Goal: Information Seeking & Learning: Check status

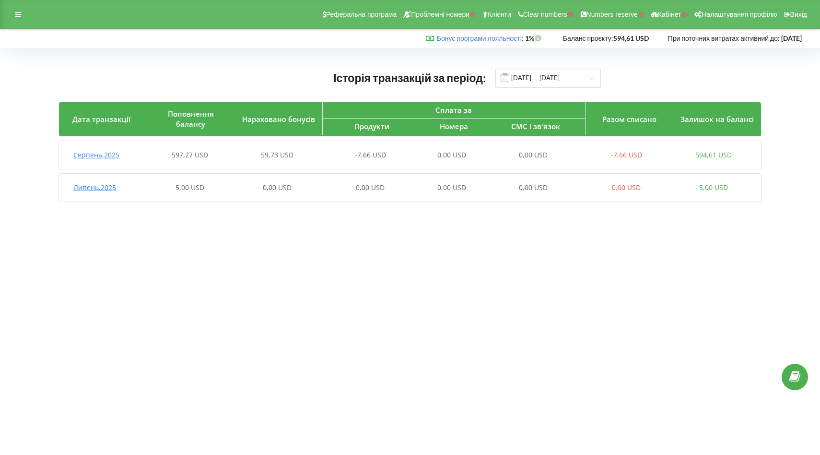
click at [231, 157] on div "597,27 USD" at bounding box center [189, 155] width 87 height 10
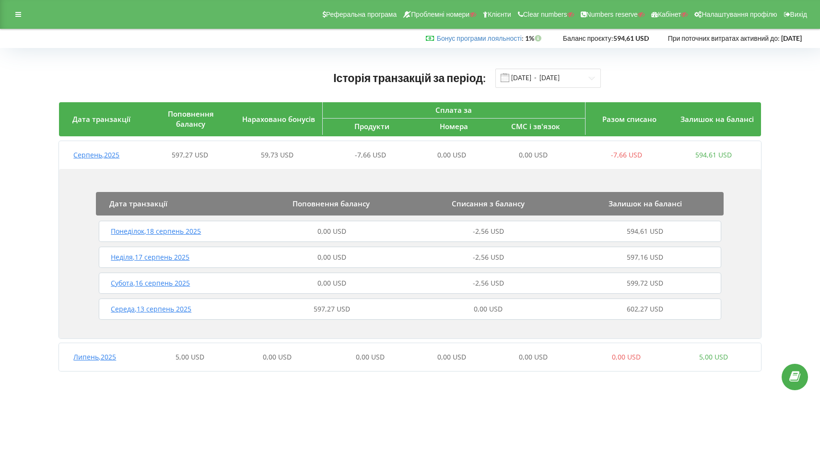
click at [270, 312] on div "597,27 USD" at bounding box center [331, 309] width 157 height 10
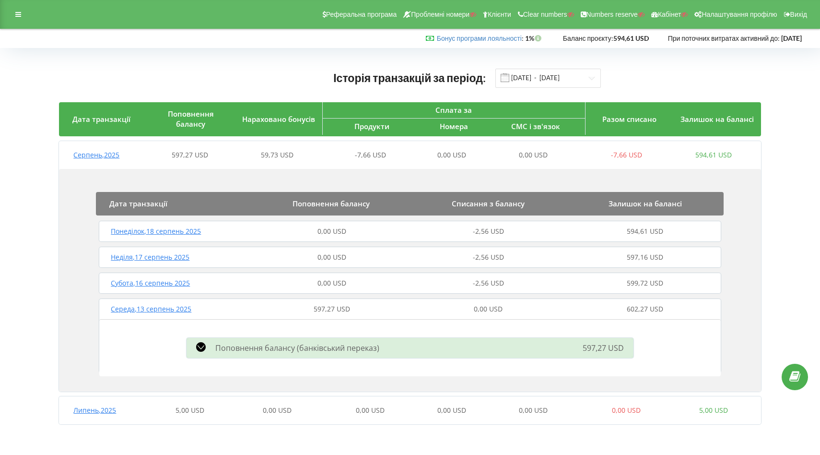
click at [238, 232] on div "Понеділок , 18 серпень 2025" at bounding box center [174, 231] width 157 height 10
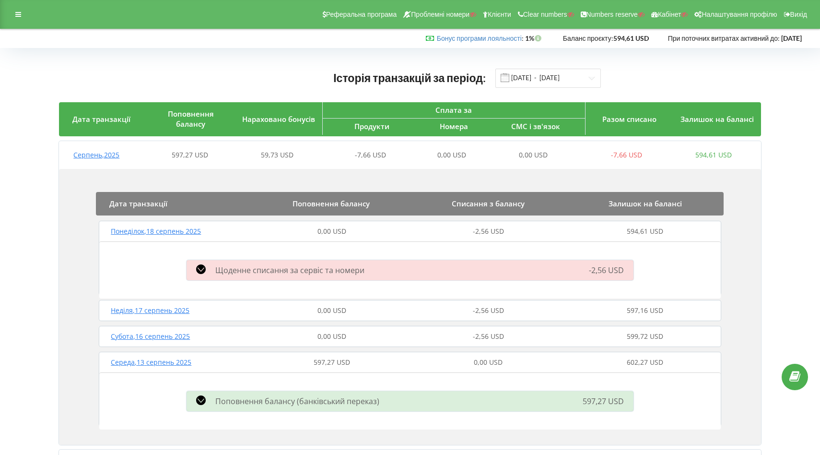
click at [268, 236] on div "0,00 USD" at bounding box center [331, 231] width 157 height 10
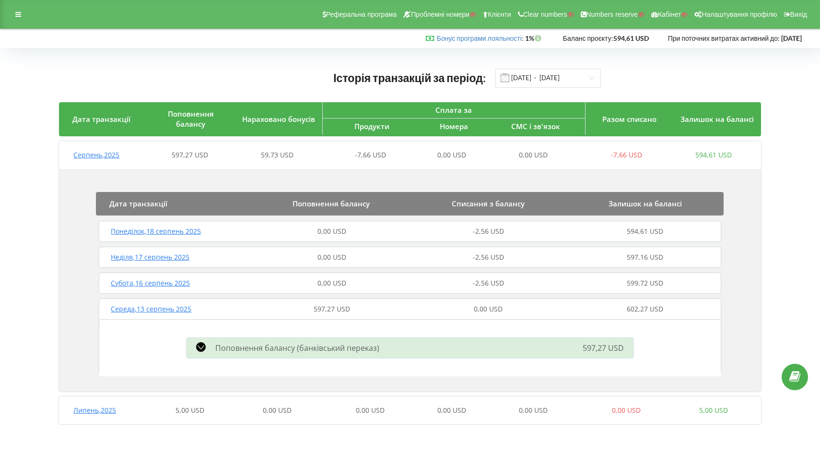
click at [280, 312] on div "597,27 USD" at bounding box center [331, 309] width 157 height 10
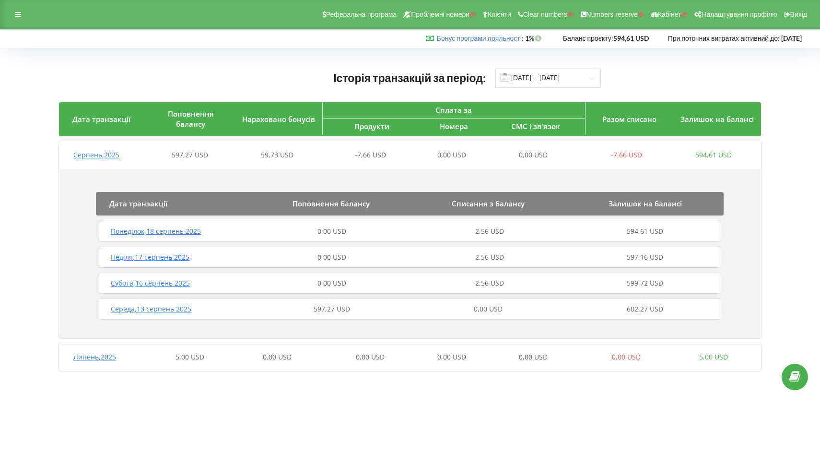
click at [290, 313] on div "597,27 USD" at bounding box center [331, 309] width 157 height 10
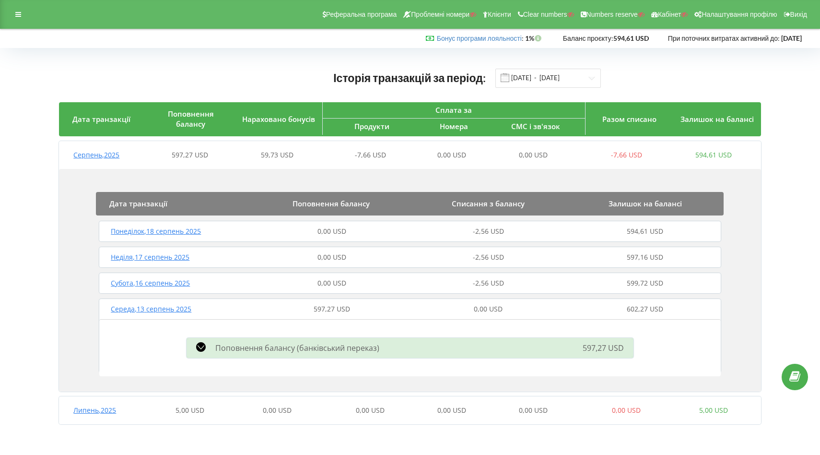
click at [216, 409] on div "5,00 USD" at bounding box center [189, 410] width 87 height 10
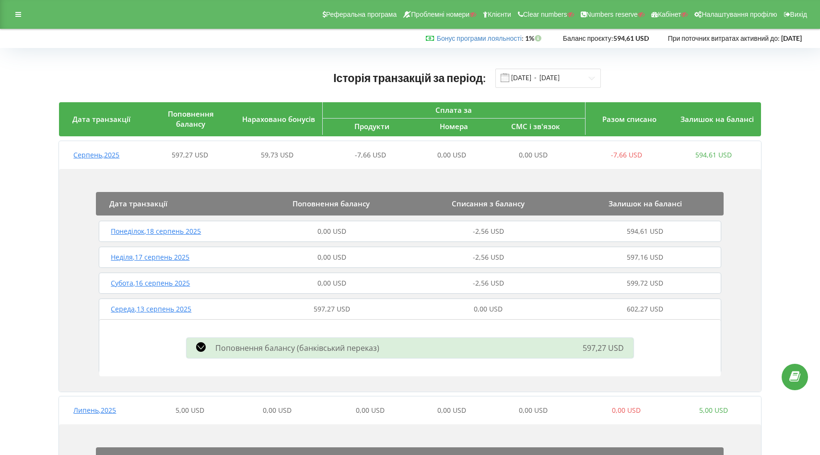
scroll to position [86, 0]
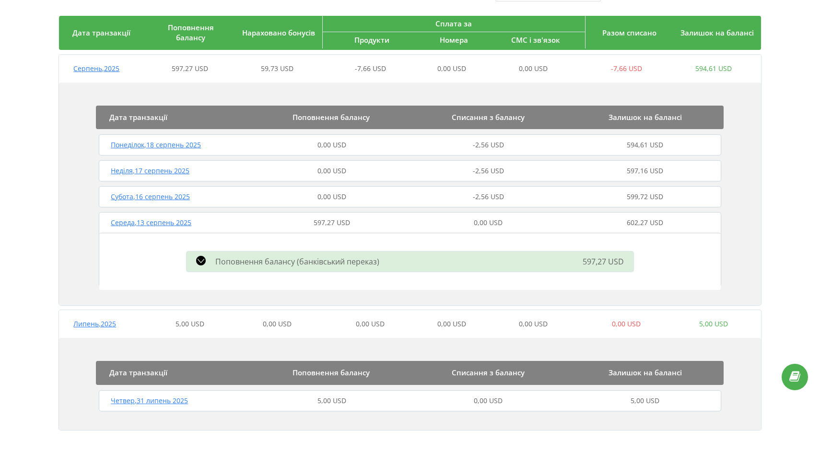
click at [241, 401] on div "Четвер , 31 липень 2025" at bounding box center [174, 401] width 157 height 10
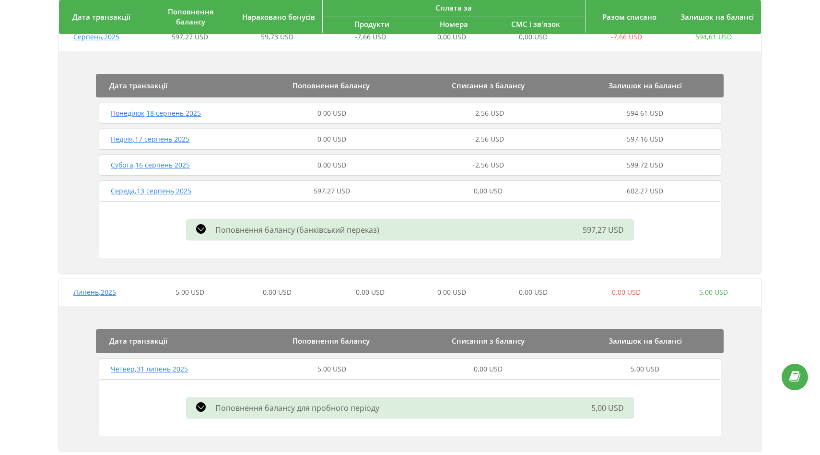
scroll to position [140, 0]
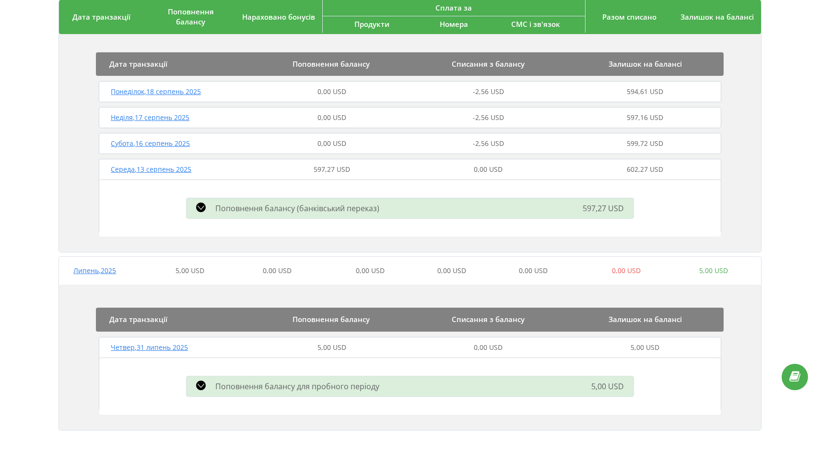
click at [238, 275] on div "0,00 USD" at bounding box center [277, 271] width 87 height 10
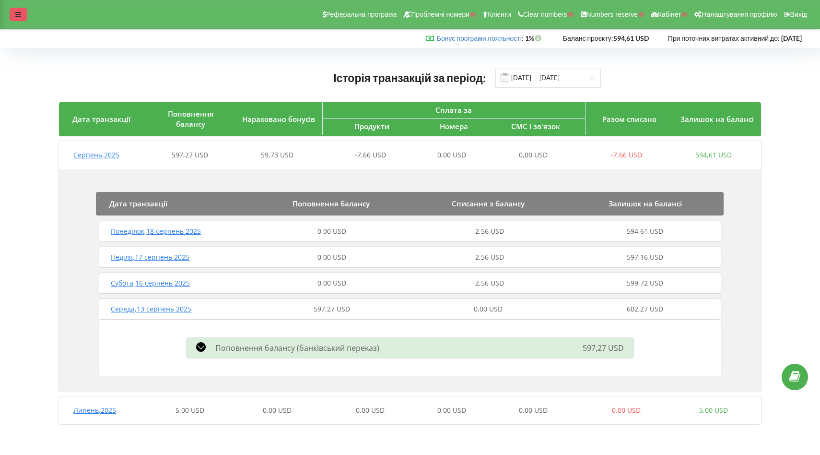
click at [22, 15] on div at bounding box center [18, 14] width 17 height 13
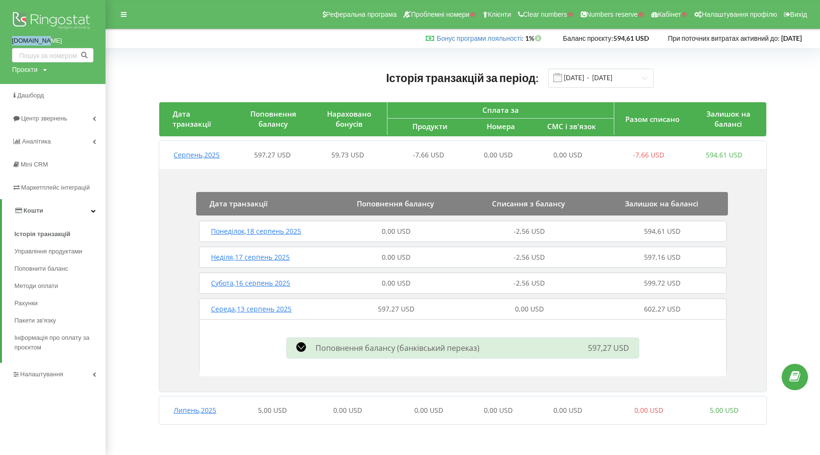
copy link "[DOMAIN_NAME]"
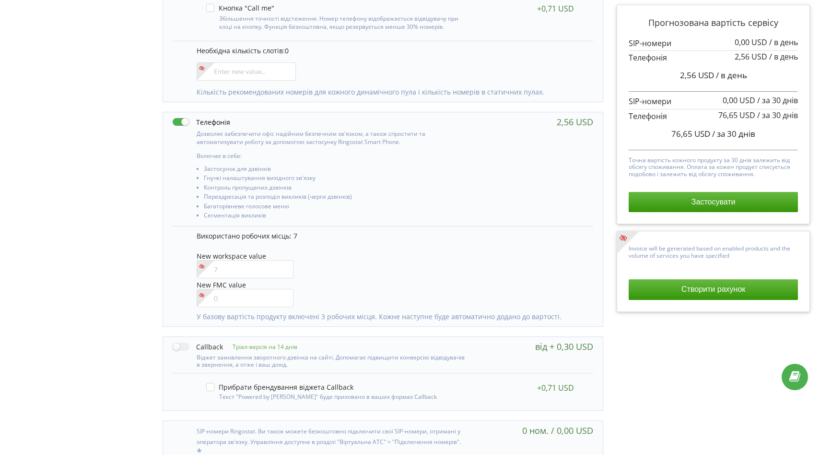
scroll to position [388, 0]
drag, startPoint x: 680, startPoint y: 77, endPoint x: 745, endPoint y: 76, distance: 65.7
click at [745, 76] on span "2,56 USD / в день" at bounding box center [713, 75] width 67 height 11
copy span "2,56 USD / в день"
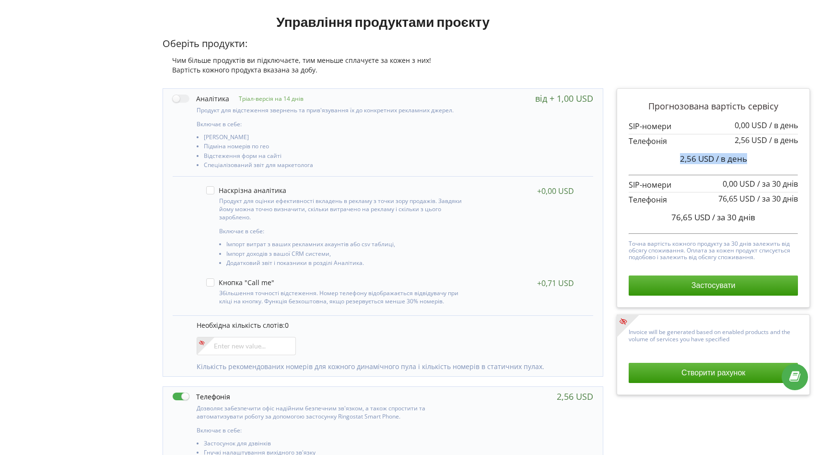
scroll to position [0, 0]
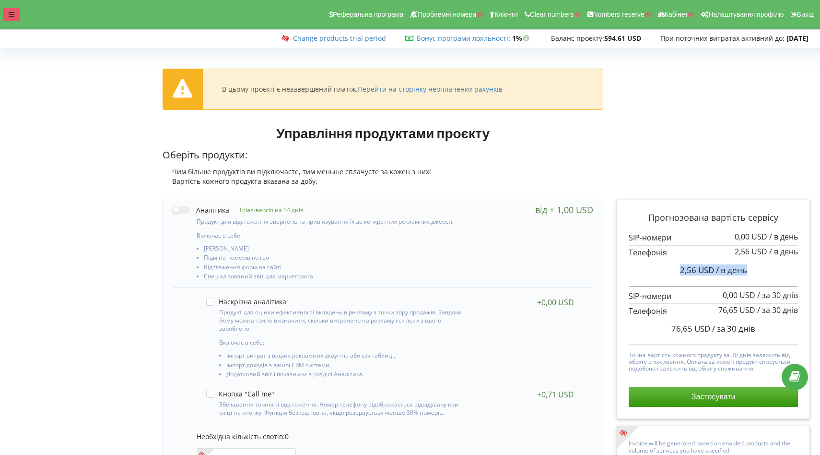
click at [12, 18] on div at bounding box center [11, 14] width 17 height 13
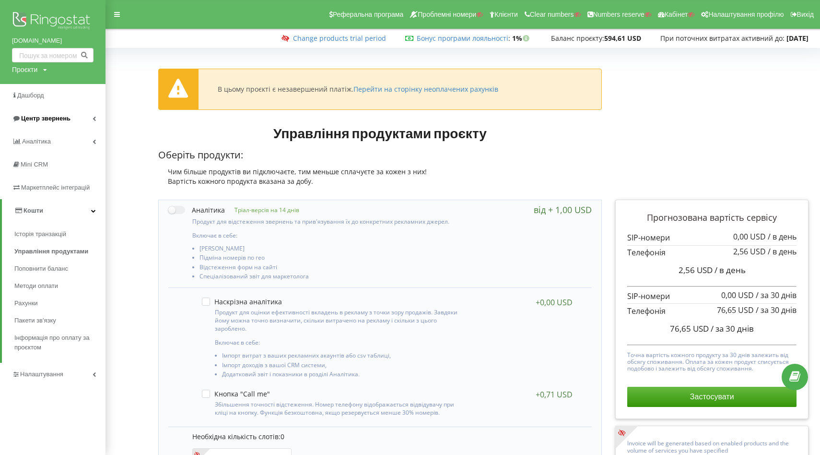
click at [46, 118] on span "Центр звернень" at bounding box center [45, 118] width 49 height 7
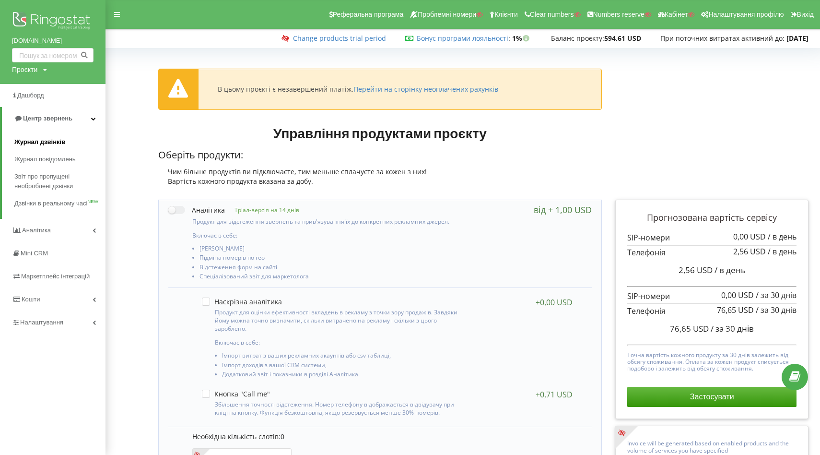
click at [45, 141] on span "Журнал дзвінків" at bounding box center [39, 142] width 51 height 10
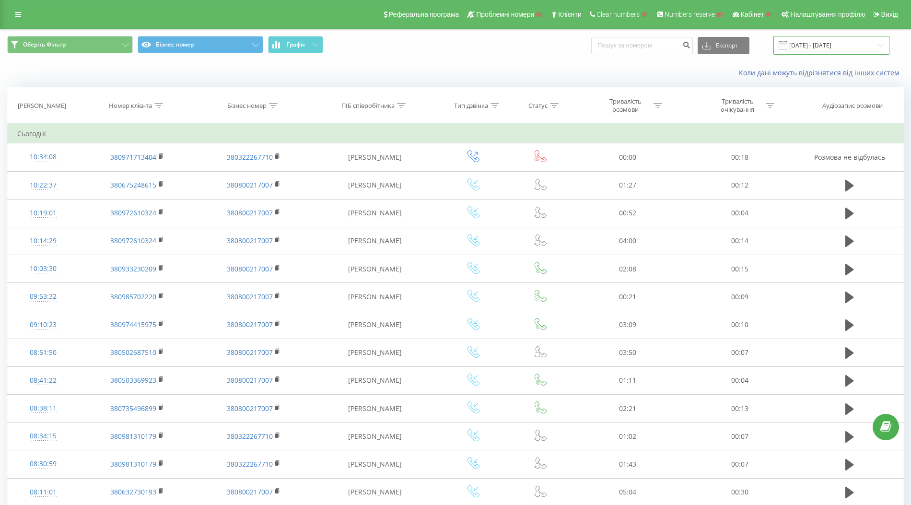
click at [820, 40] on input "19.07.2025 - 19.08.2025" at bounding box center [832, 45] width 116 height 19
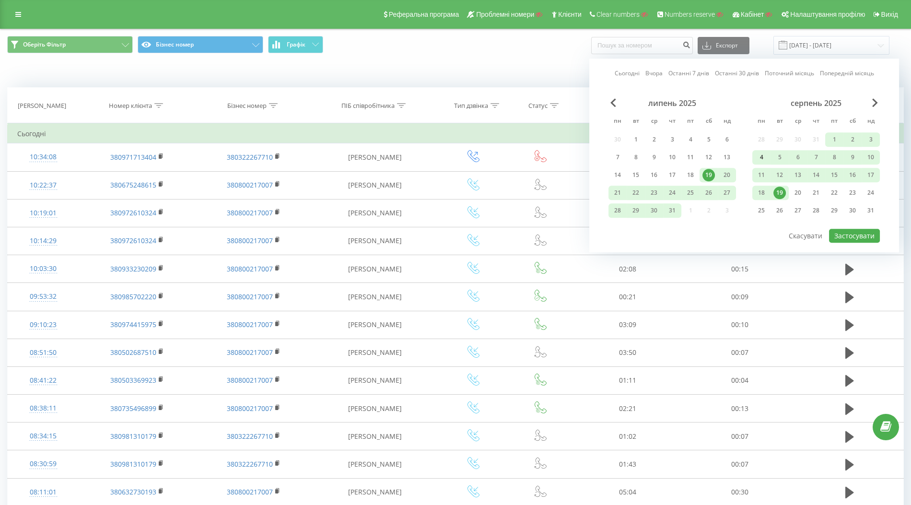
click at [764, 157] on div "4" at bounding box center [761, 157] width 12 height 12
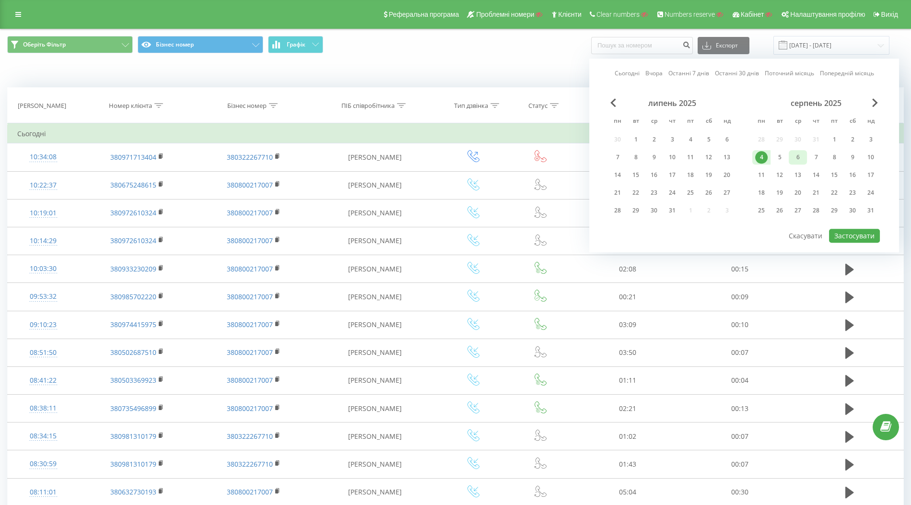
click at [797, 155] on div "6" at bounding box center [798, 157] width 12 height 12
click at [820, 236] on button "Застосувати" at bounding box center [854, 236] width 51 height 14
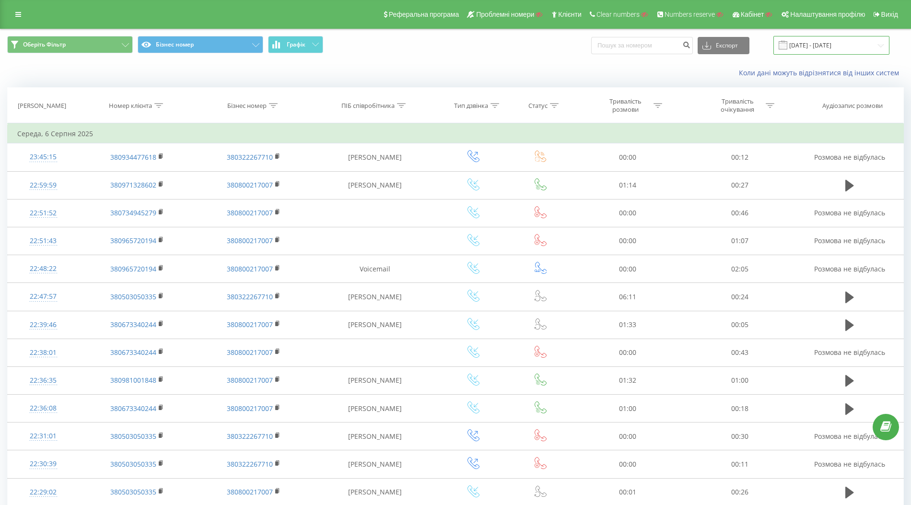
click at [820, 47] on input "04.08.2025 - 06.08.2025" at bounding box center [832, 45] width 116 height 19
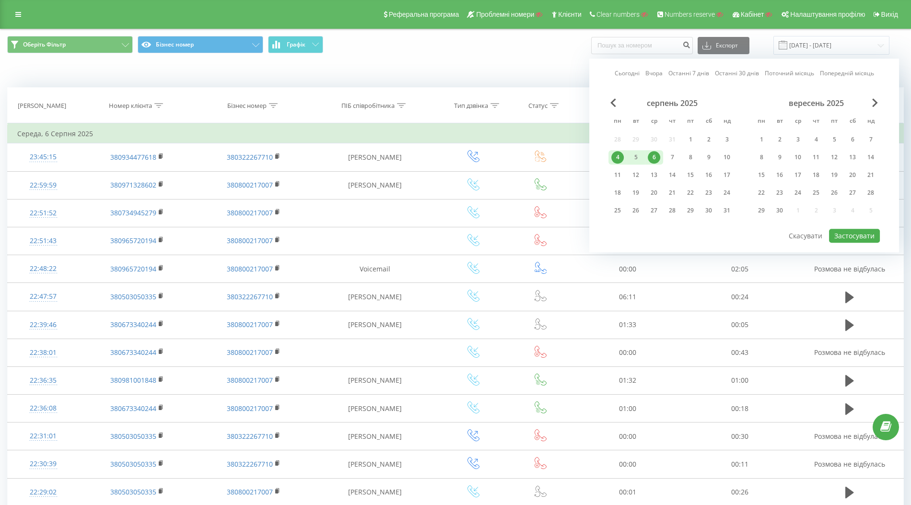
click at [625, 153] on div "4" at bounding box center [618, 157] width 18 height 14
click at [820, 232] on button "Застосувати" at bounding box center [854, 236] width 51 height 14
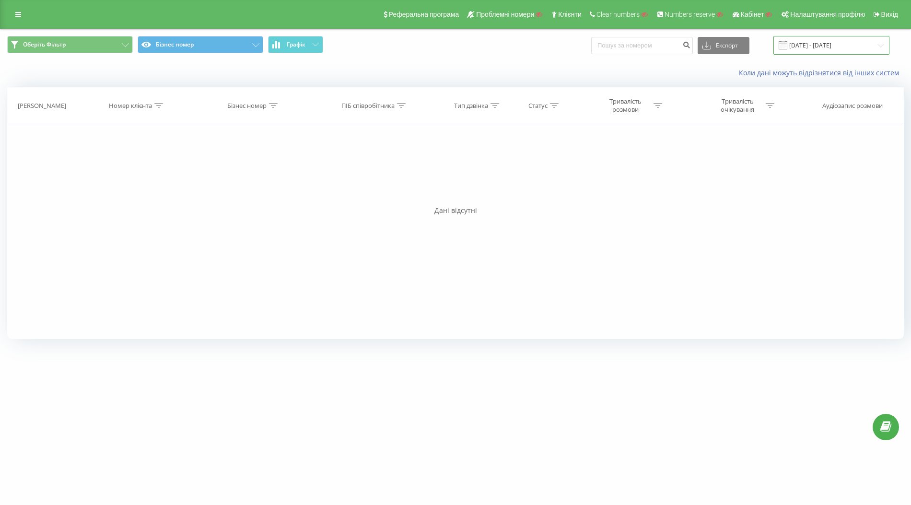
click at [820, 47] on input "04.08.2025 - 04.08.2025" at bounding box center [832, 45] width 116 height 19
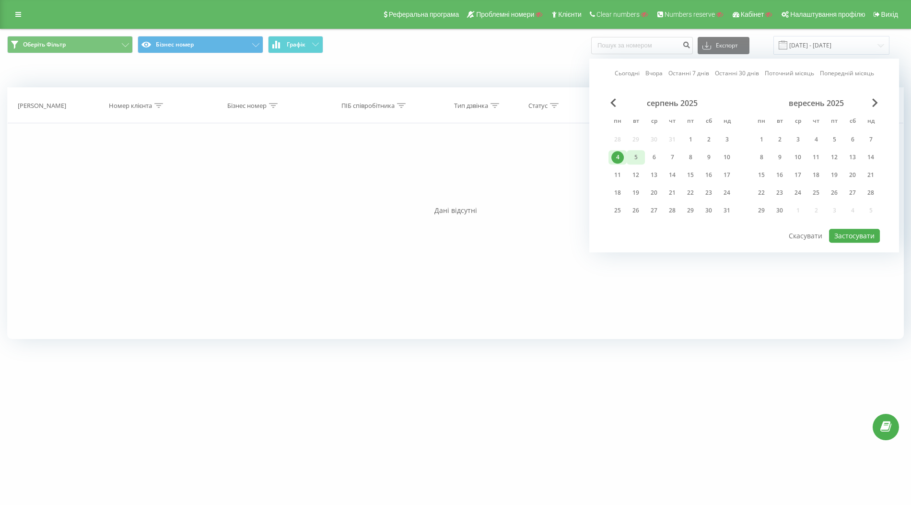
click at [640, 160] on div "5" at bounding box center [636, 157] width 12 height 12
click at [820, 233] on button "Застосувати" at bounding box center [854, 236] width 51 height 14
type input "05.08.2025 - 05.08.2025"
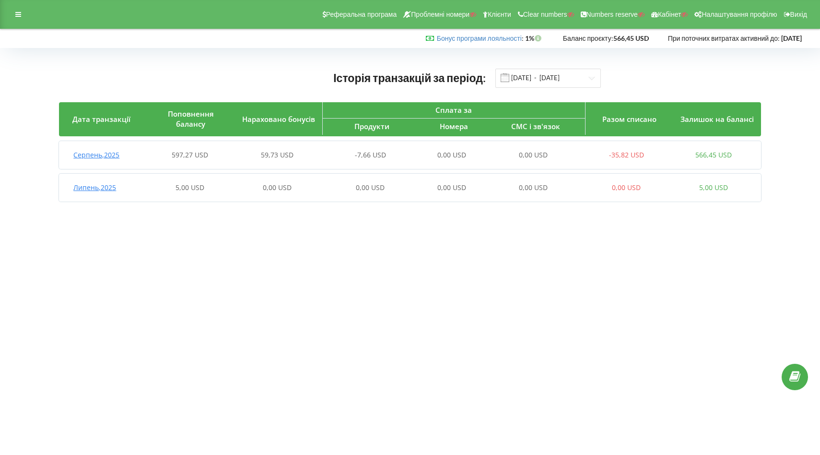
click at [135, 159] on div "Серпень , 2025" at bounding box center [102, 155] width 87 height 10
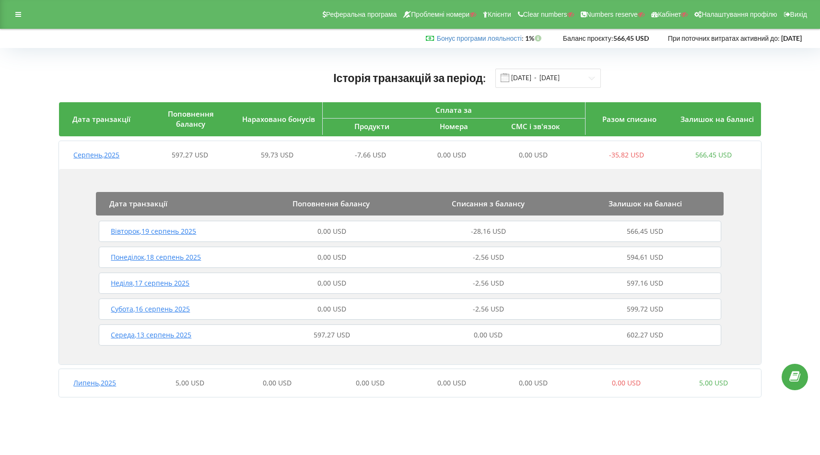
click at [231, 151] on div "597,27 USD" at bounding box center [189, 155] width 87 height 10
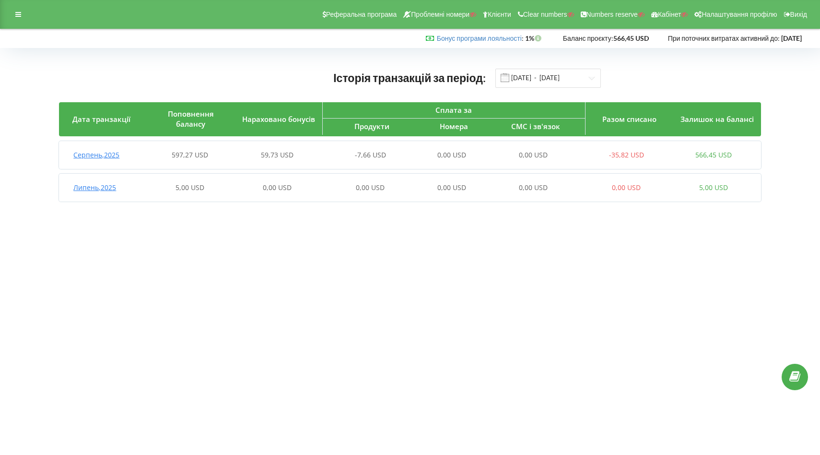
click at [238, 155] on div "59,73 USD" at bounding box center [277, 155] width 87 height 10
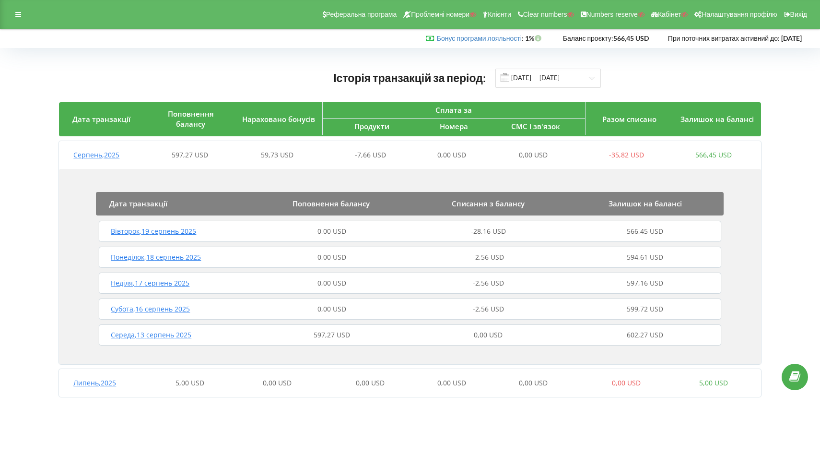
click at [253, 231] on div "0,00 USD" at bounding box center [331, 231] width 157 height 10
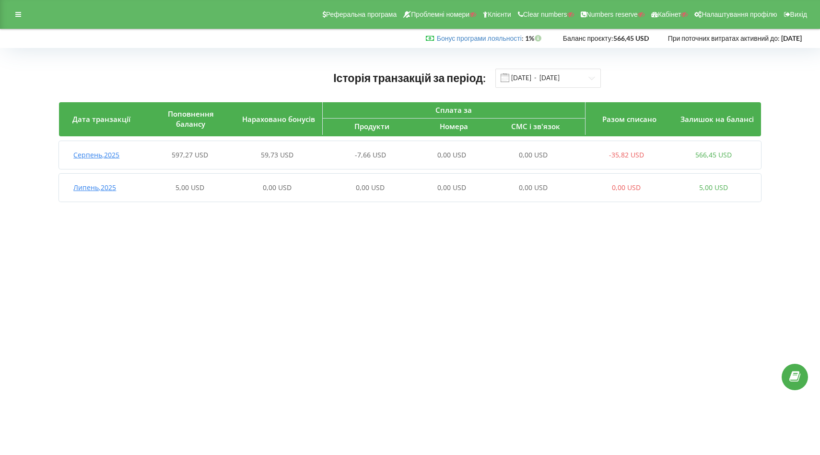
click at [472, 192] on div "0,00 USD" at bounding box center [451, 188] width 87 height 10
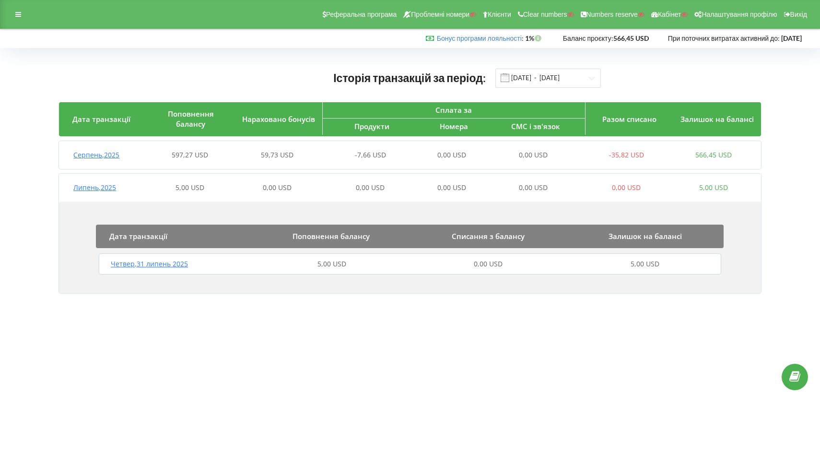
click at [472, 192] on div "0,00 USD" at bounding box center [451, 188] width 87 height 10
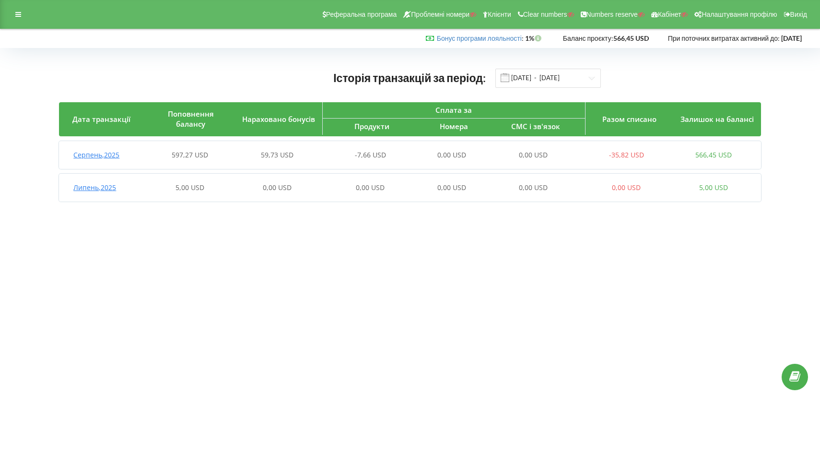
click at [584, 158] on div "-35,82 USD" at bounding box center [626, 155] width 87 height 10
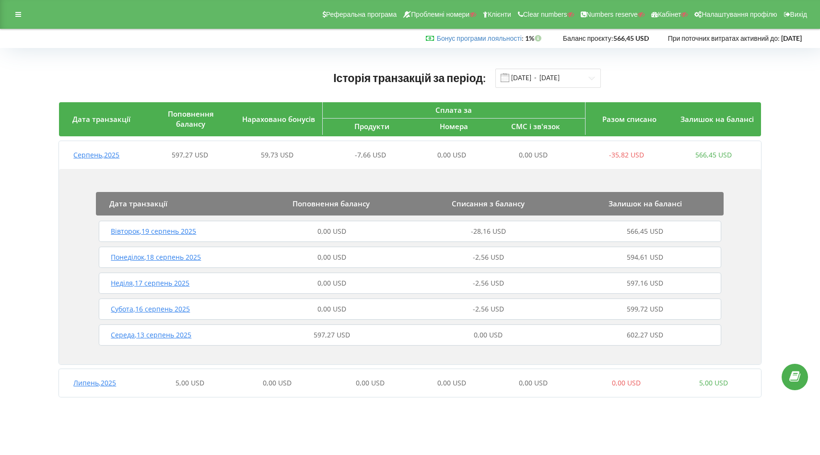
click at [515, 311] on div "-2,56 USD" at bounding box center [488, 309] width 157 height 10
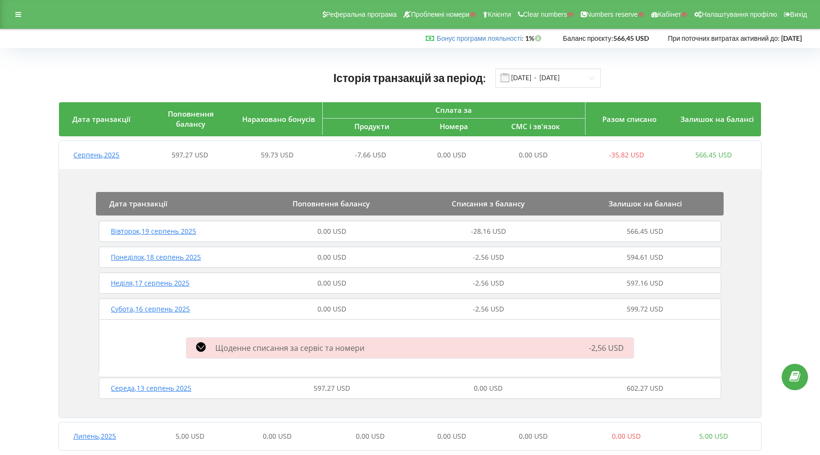
click at [521, 286] on div "-2,56 USD" at bounding box center [488, 283] width 157 height 10
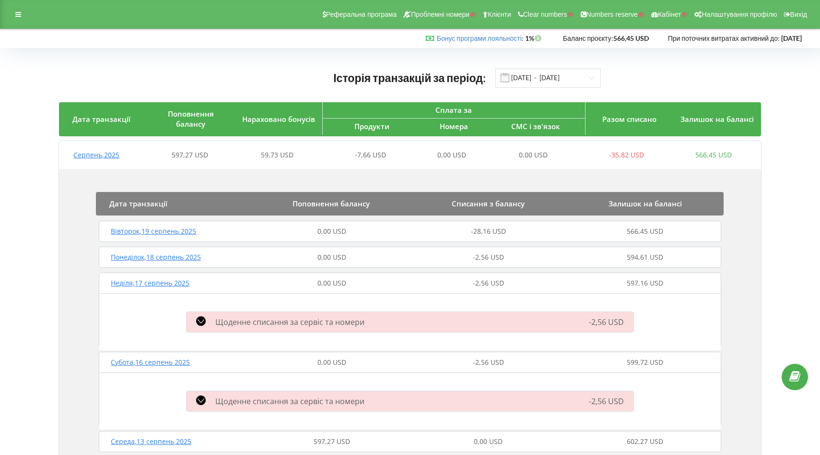
click at [526, 259] on div "-2,56 USD" at bounding box center [488, 257] width 157 height 10
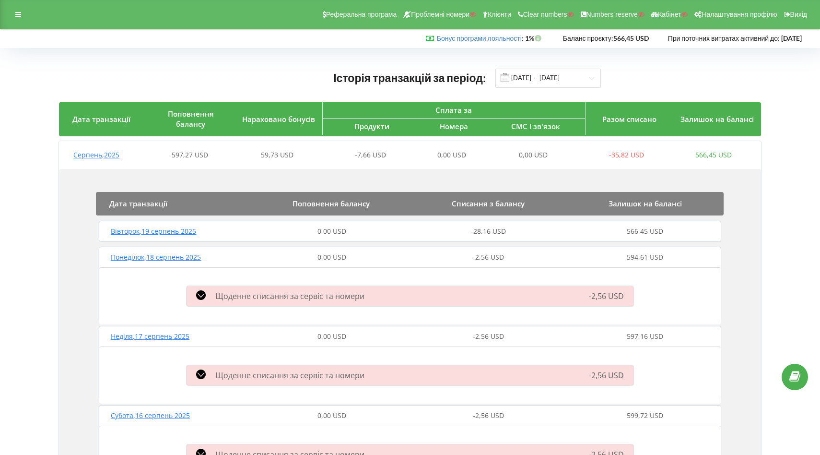
click at [530, 233] on div "-28,16 USD" at bounding box center [488, 231] width 157 height 10
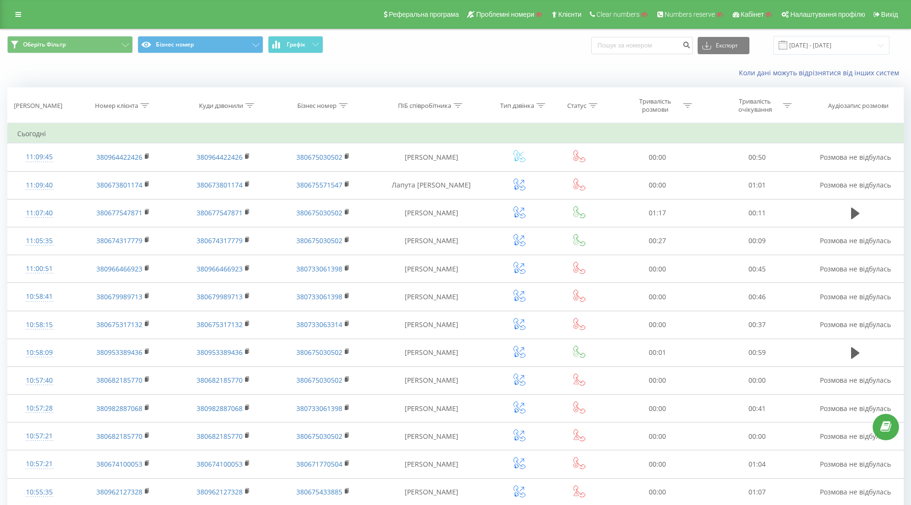
click at [591, 107] on div at bounding box center [593, 106] width 9 height 8
click at [597, 171] on div "Введіть значення" at bounding box center [575, 175] width 68 height 8
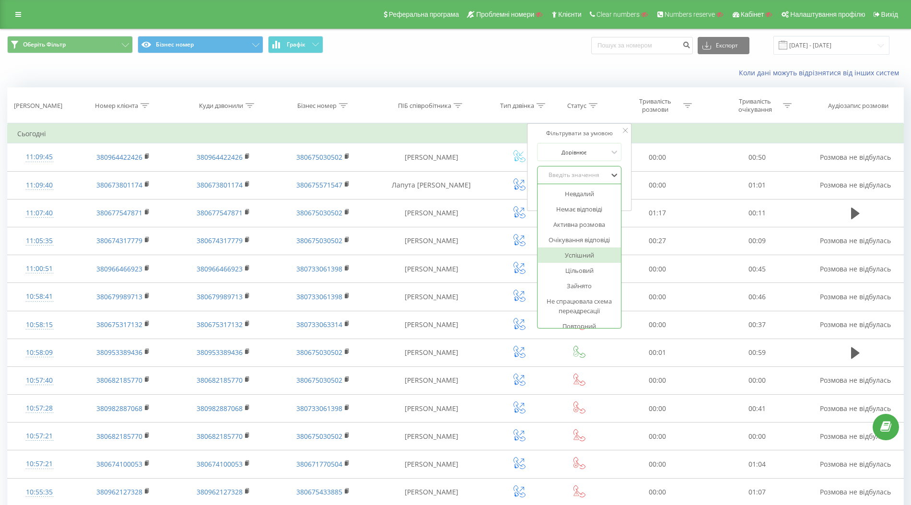
click at [590, 255] on div "Успішний" at bounding box center [579, 255] width 83 height 15
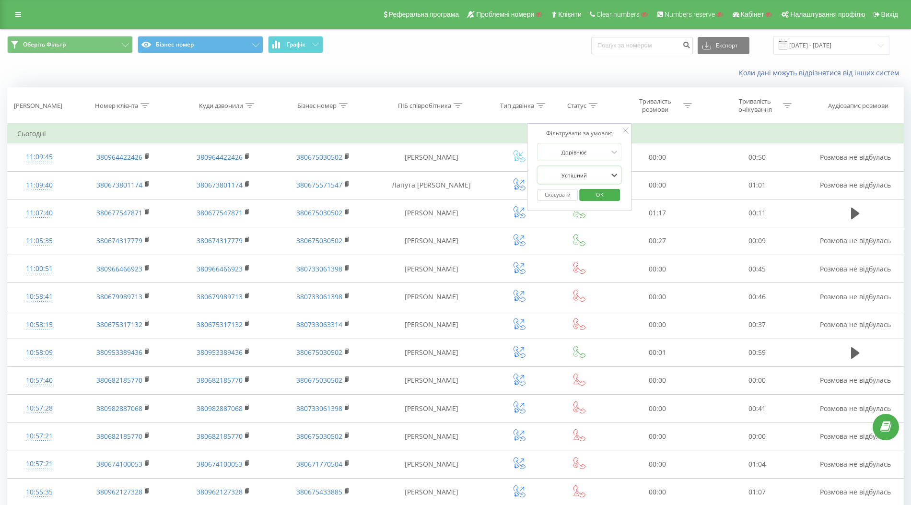
click at [599, 197] on span "OK" at bounding box center [600, 194] width 27 height 15
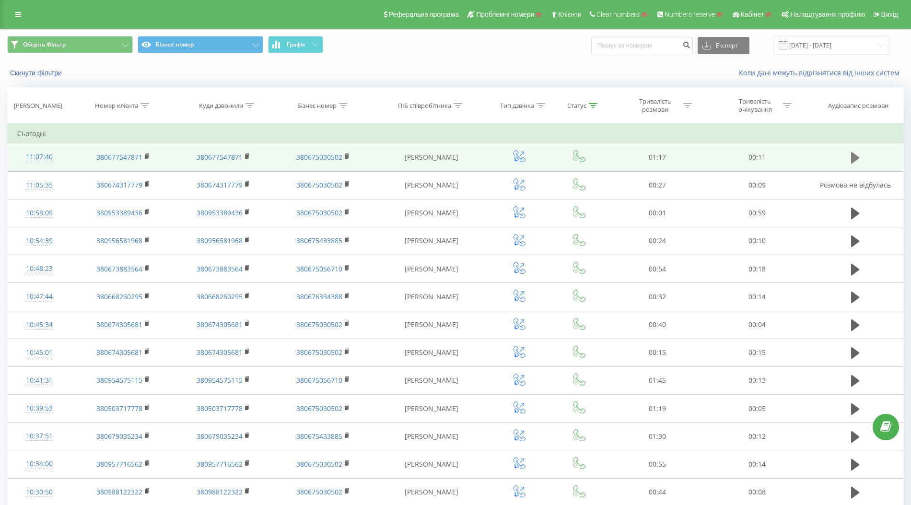
click at [859, 155] on icon at bounding box center [855, 157] width 9 height 13
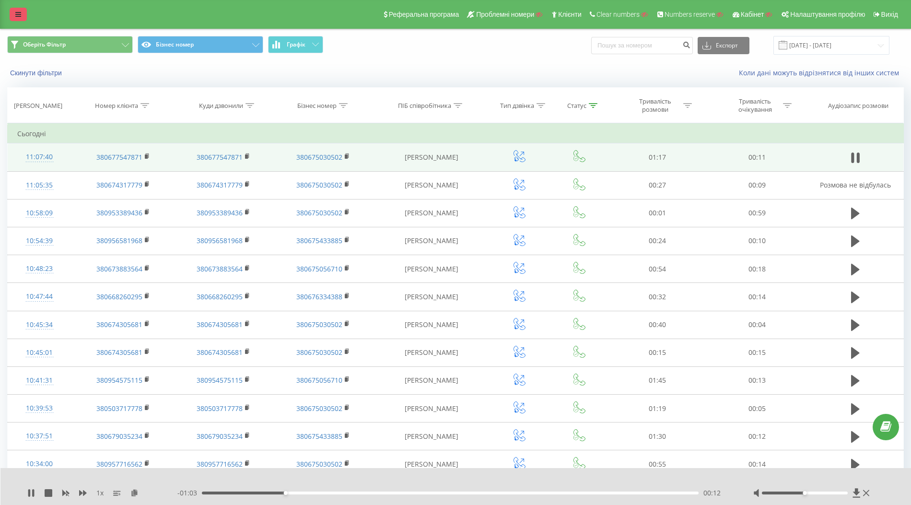
click at [15, 18] on icon at bounding box center [18, 14] width 6 height 7
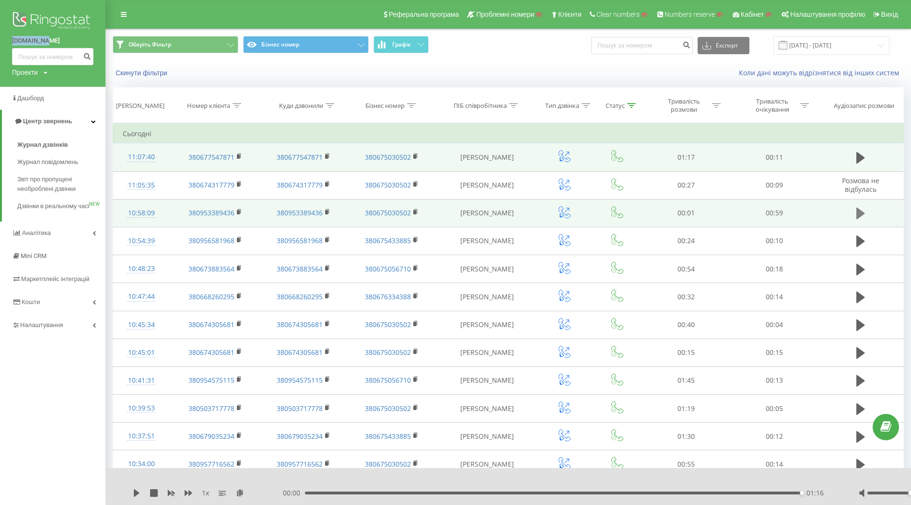
click at [862, 214] on icon at bounding box center [861, 213] width 9 height 13
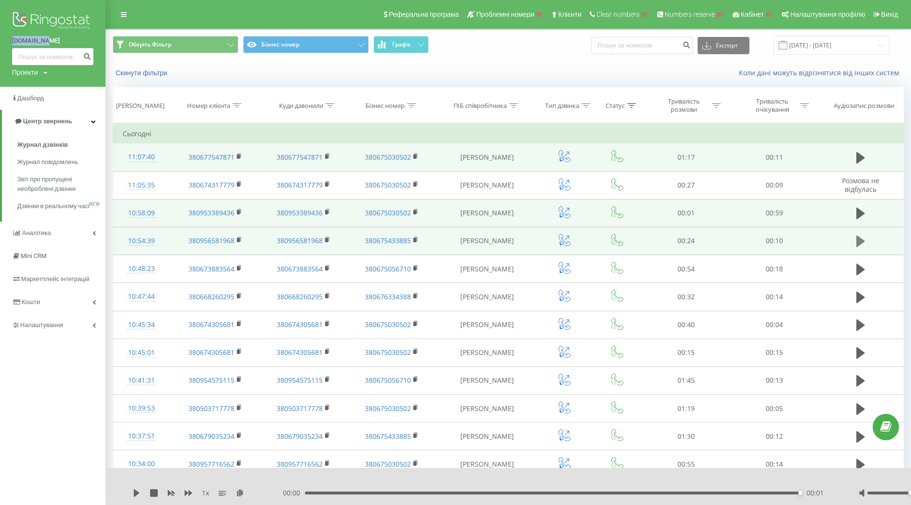
click at [861, 241] on icon at bounding box center [861, 242] width 9 height 12
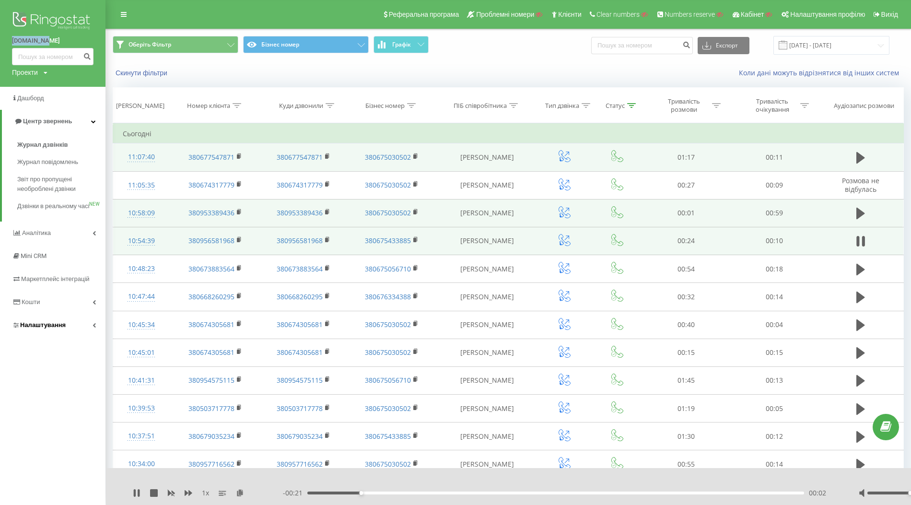
click at [59, 325] on link "Налаштування" at bounding box center [53, 325] width 106 height 23
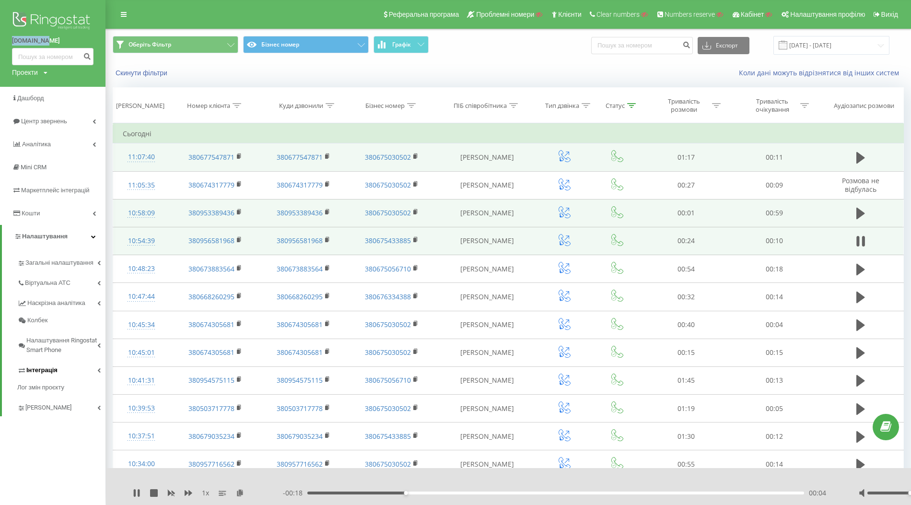
click at [44, 371] on span "Інтеграція" at bounding box center [41, 371] width 31 height 10
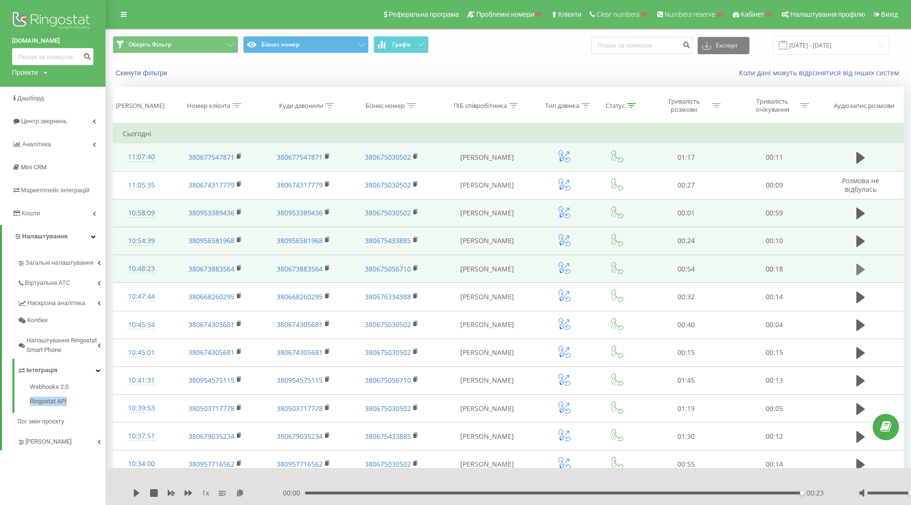
click at [863, 269] on icon at bounding box center [861, 269] width 9 height 12
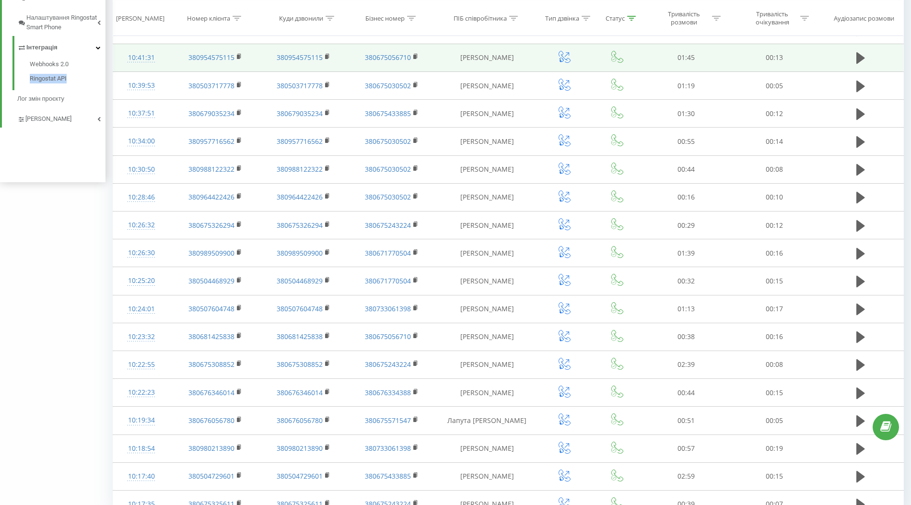
scroll to position [402, 0]
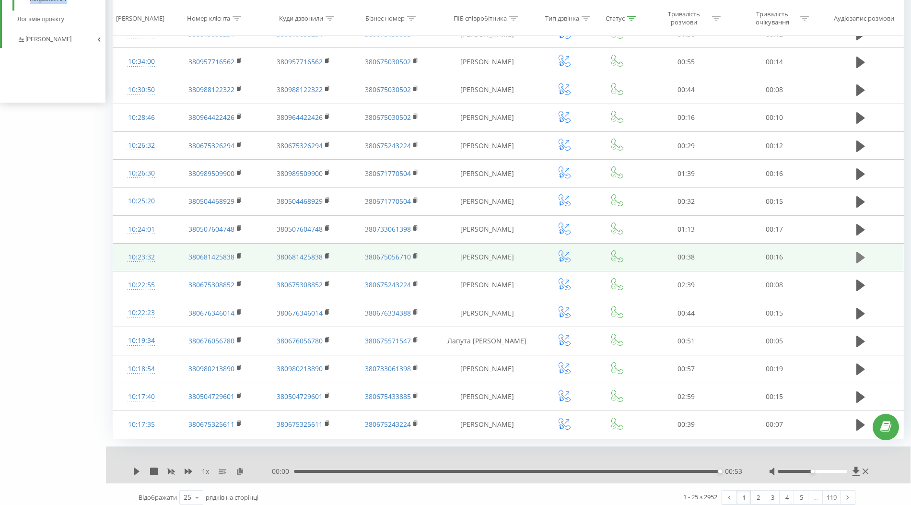
click at [861, 254] on icon at bounding box center [861, 258] width 9 height 12
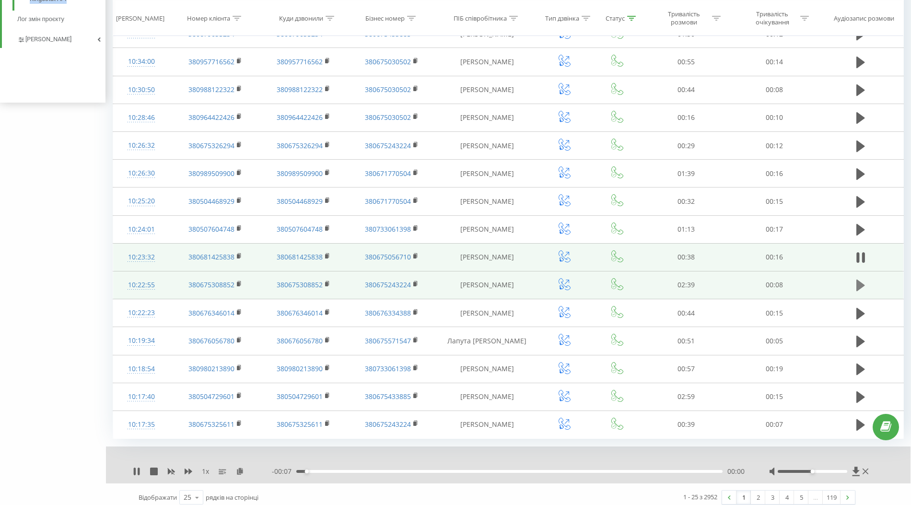
click at [857, 280] on icon at bounding box center [861, 286] width 9 height 12
click at [861, 253] on icon at bounding box center [861, 258] width 9 height 12
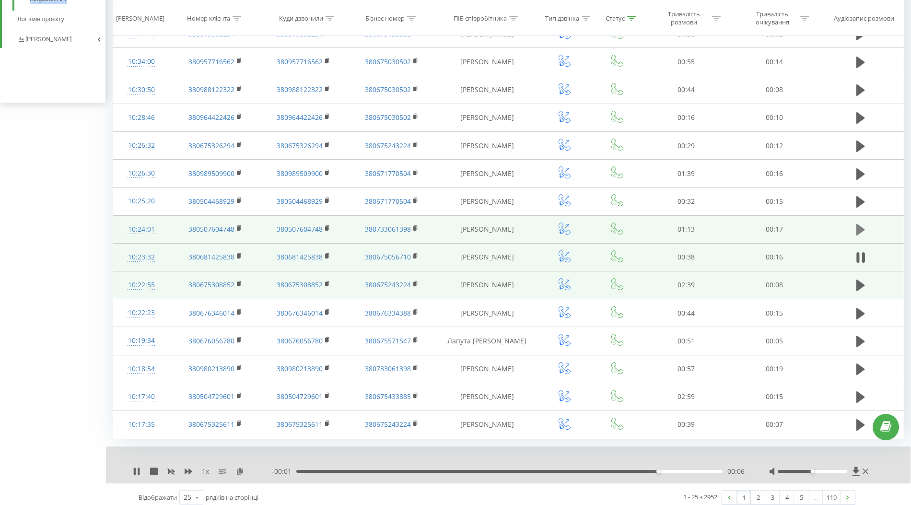
click at [861, 224] on icon at bounding box center [861, 230] width 9 height 12
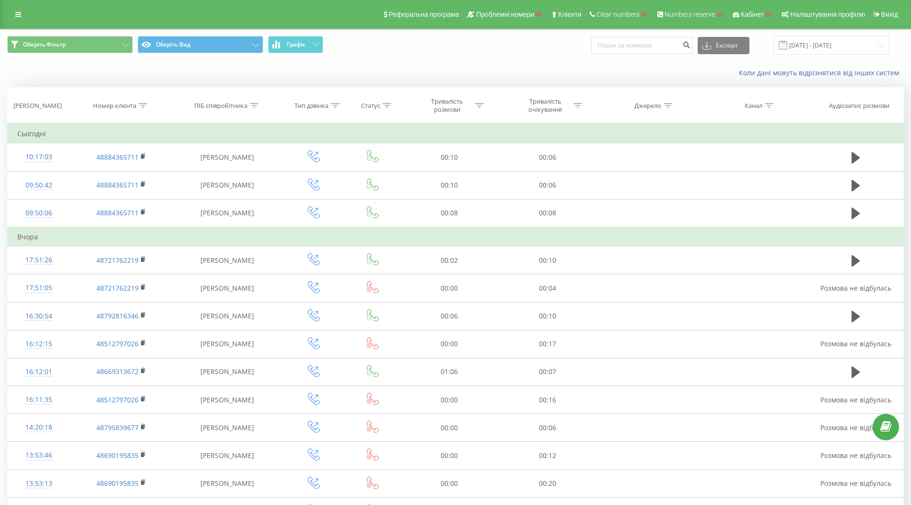
click at [389, 104] on icon at bounding box center [387, 105] width 9 height 5
click at [377, 174] on div "Введіть значення" at bounding box center [368, 175] width 68 height 8
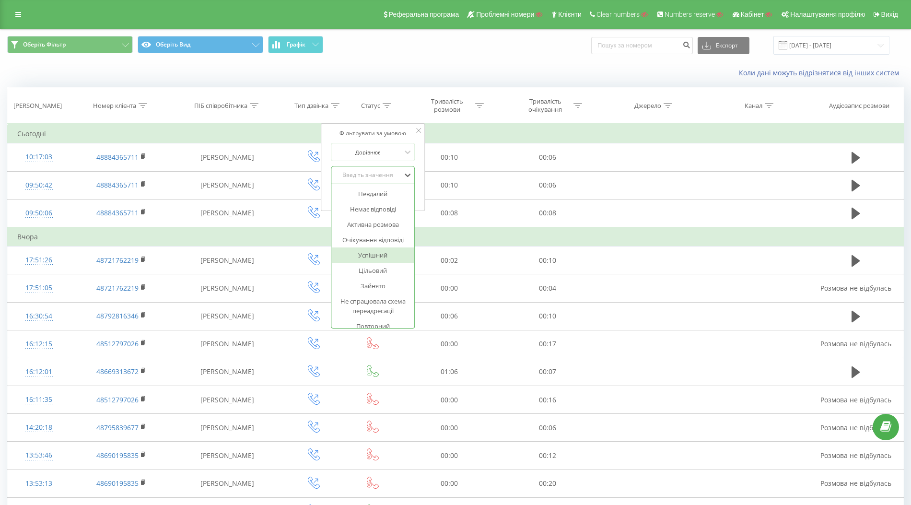
click at [373, 257] on div "Успішний" at bounding box center [372, 255] width 83 height 15
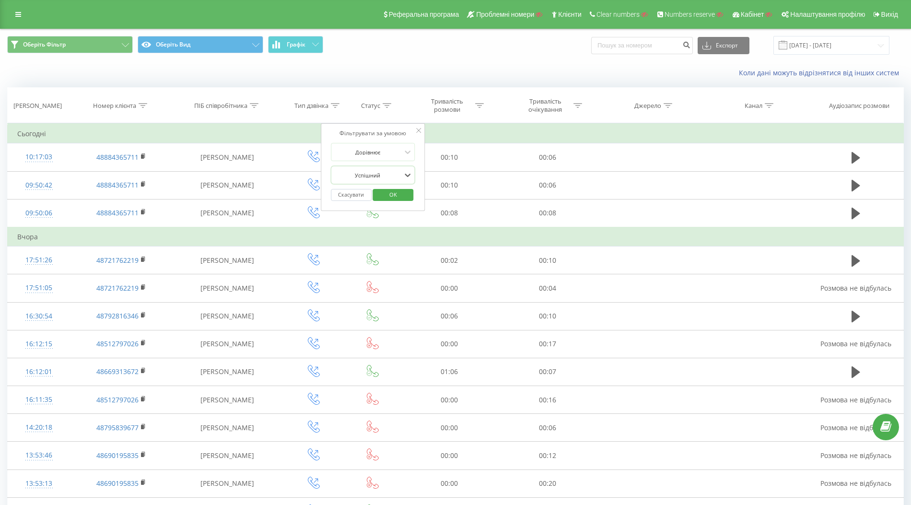
click at [397, 195] on span "OK" at bounding box center [393, 194] width 27 height 15
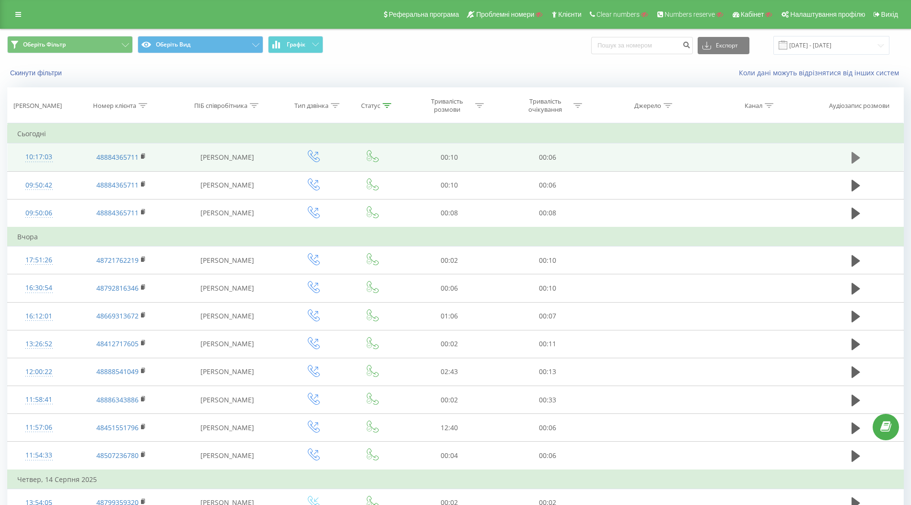
click at [858, 158] on icon at bounding box center [856, 158] width 9 height 12
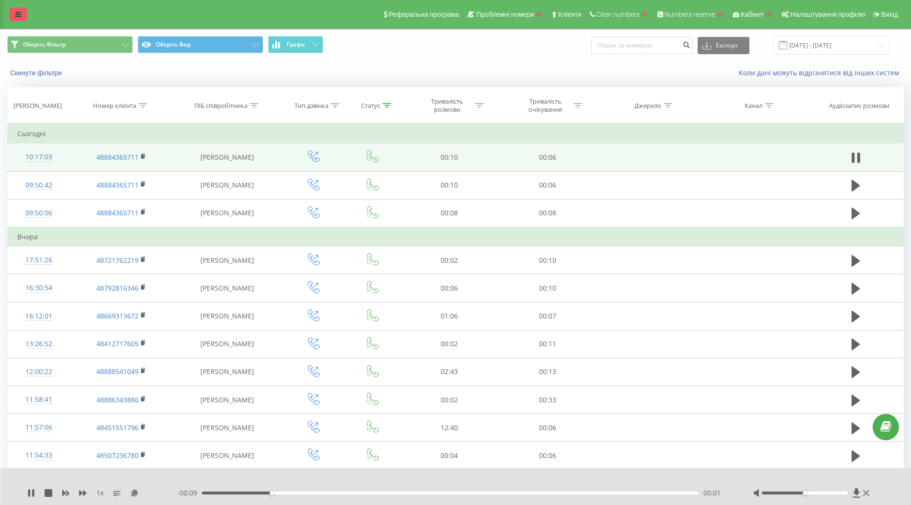
click at [12, 19] on link at bounding box center [18, 14] width 17 height 13
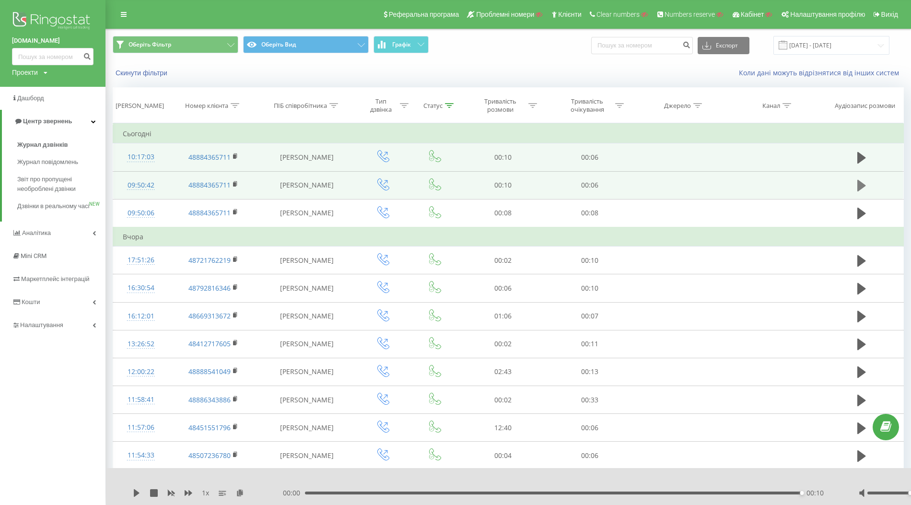
click at [861, 184] on icon at bounding box center [862, 186] width 9 height 12
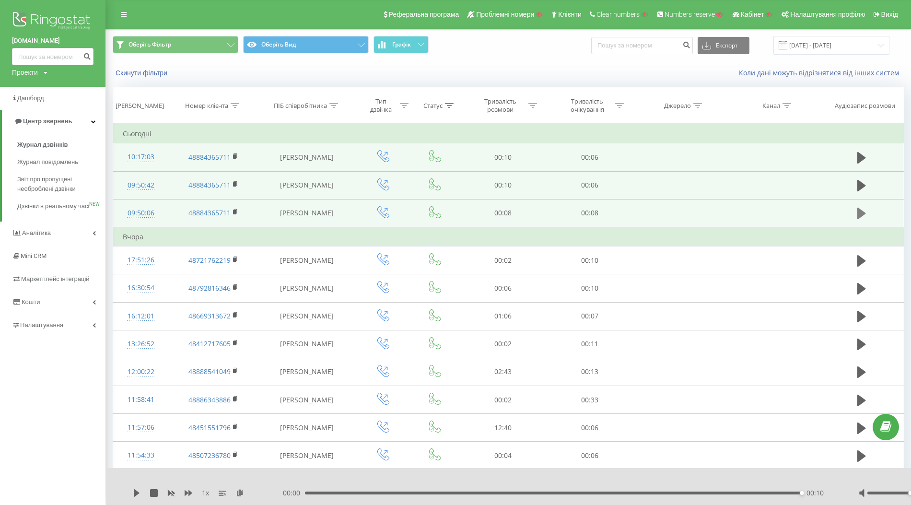
click at [865, 214] on icon at bounding box center [862, 213] width 9 height 13
click at [861, 212] on icon at bounding box center [862, 213] width 9 height 13
click at [528, 105] on div "Тривалість розмови" at bounding box center [506, 105] width 62 height 16
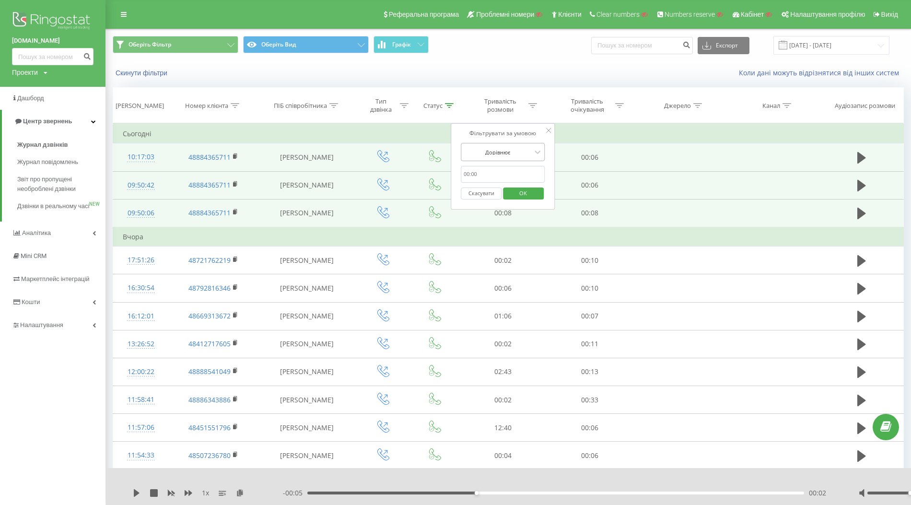
click at [512, 146] on div "Дорівнює" at bounding box center [498, 152] width 70 height 14
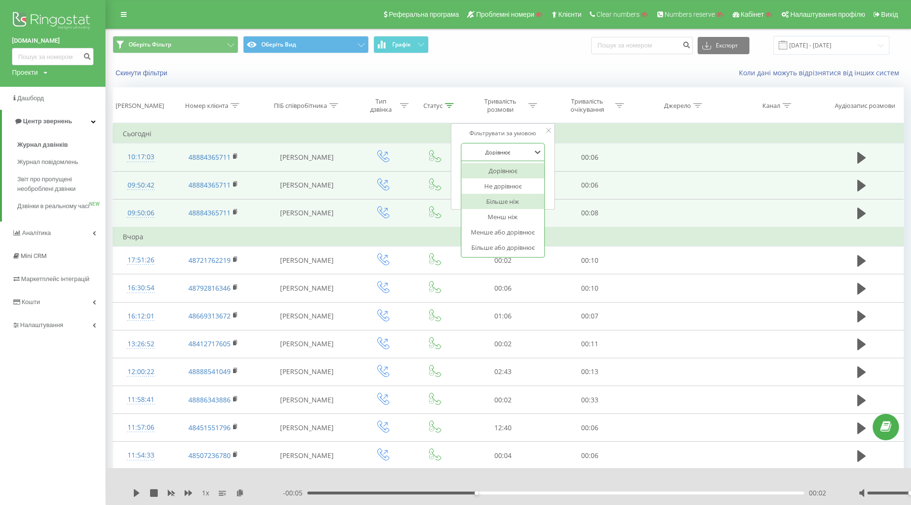
click at [506, 204] on div "Більше ніж" at bounding box center [502, 201] width 83 height 15
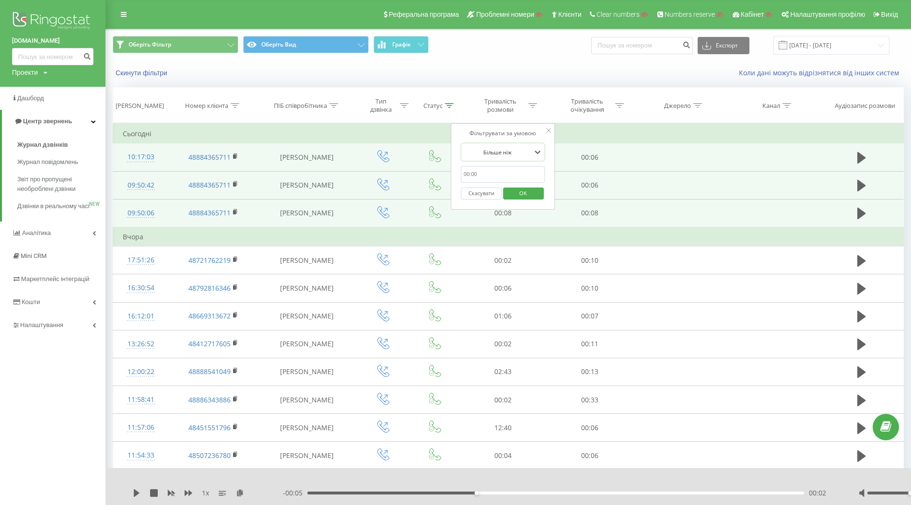
click at [465, 173] on input "text" at bounding box center [503, 174] width 84 height 17
type input "01:00"
click at [533, 191] on span "OK" at bounding box center [523, 193] width 27 height 15
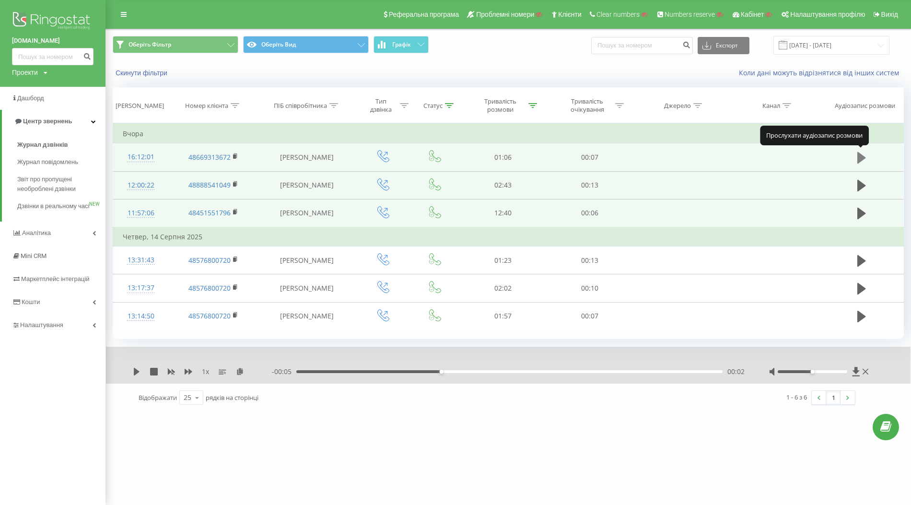
click at [865, 154] on icon at bounding box center [862, 157] width 9 height 13
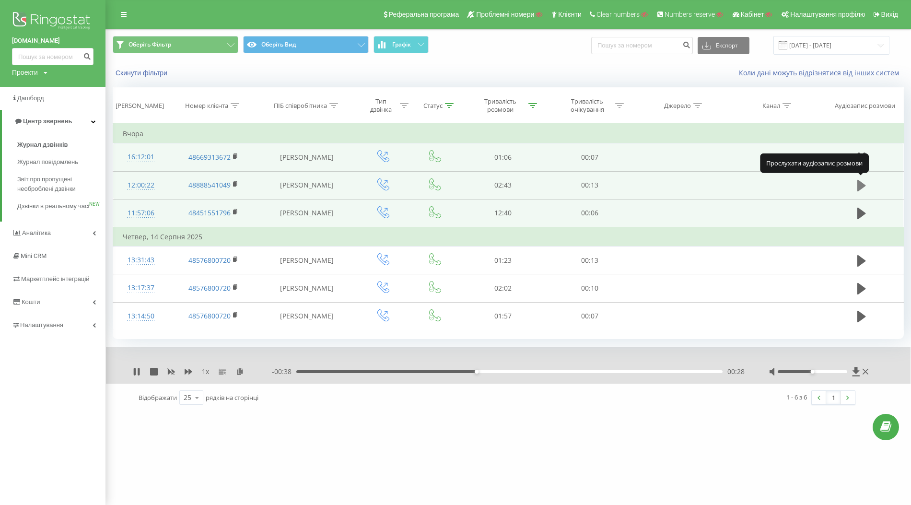
click at [861, 185] on icon at bounding box center [862, 186] width 9 height 12
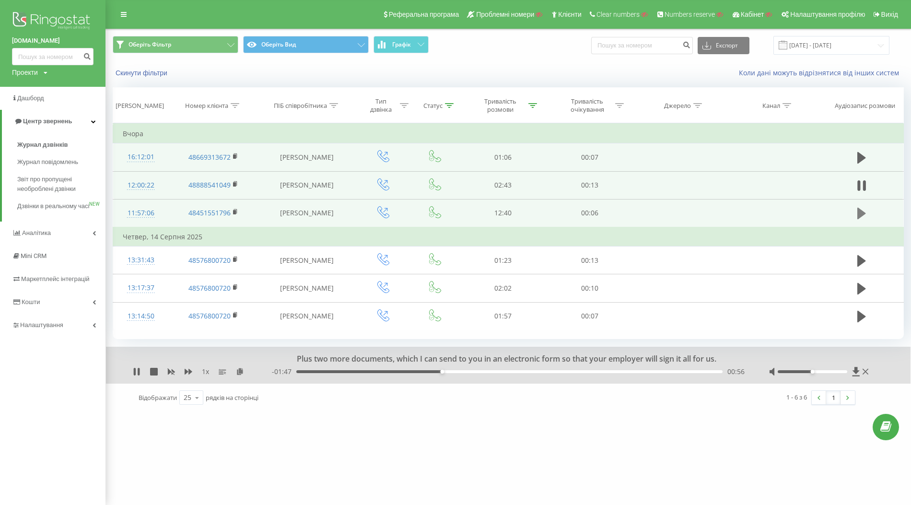
click at [860, 209] on icon at bounding box center [862, 214] width 9 height 12
click at [41, 337] on link "Налаштування" at bounding box center [53, 325] width 106 height 23
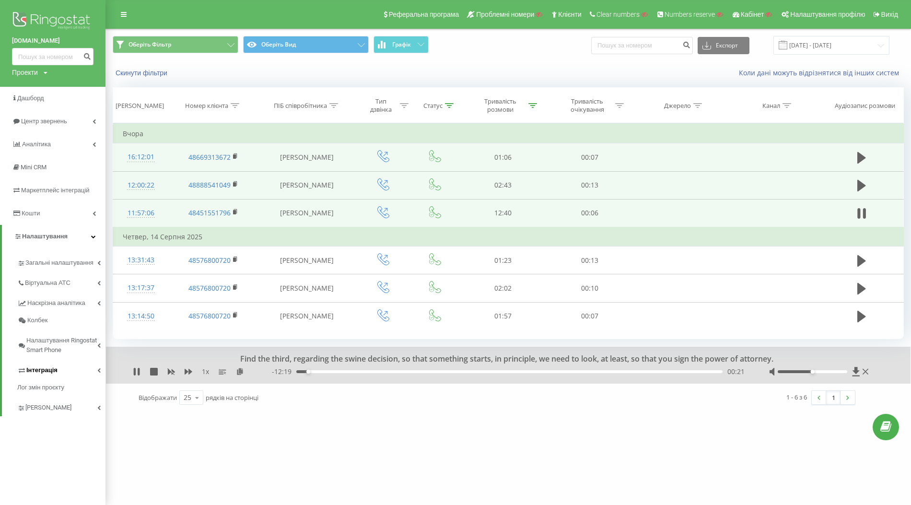
click at [47, 367] on span "Інтеграція" at bounding box center [41, 371] width 31 height 10
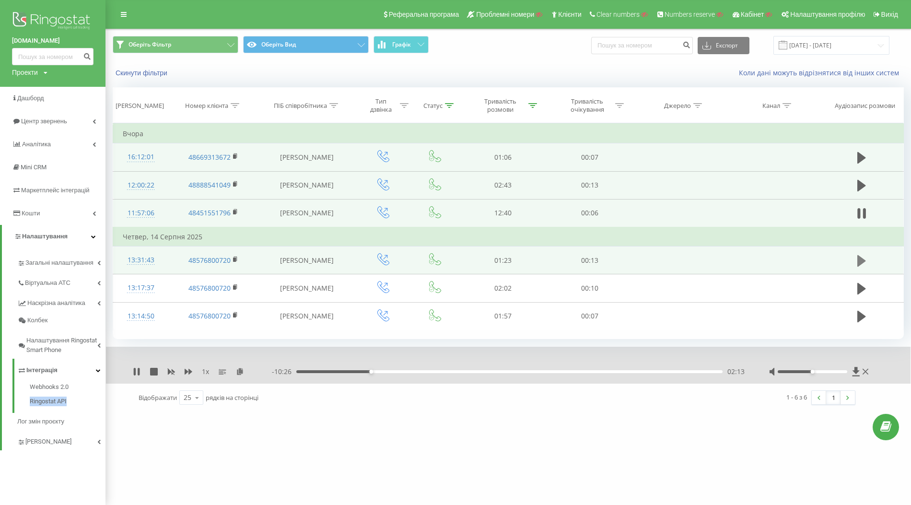
click at [858, 262] on icon at bounding box center [862, 261] width 9 height 12
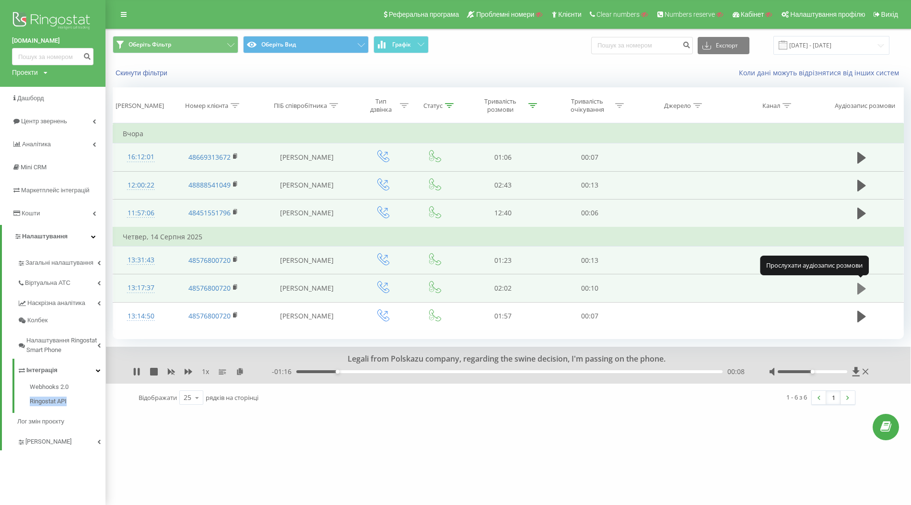
click at [862, 287] on icon at bounding box center [862, 289] width 9 height 12
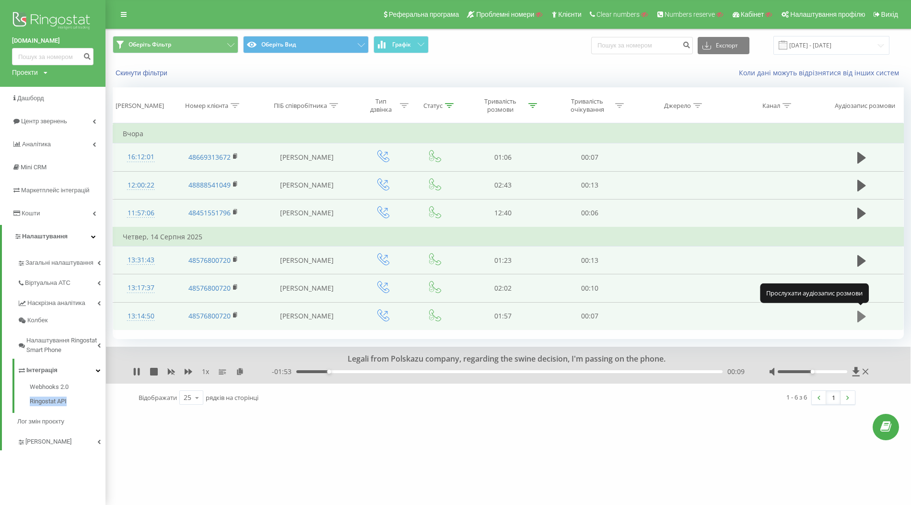
click at [862, 315] on icon at bounding box center [862, 317] width 9 height 12
click at [532, 106] on icon at bounding box center [533, 105] width 9 height 5
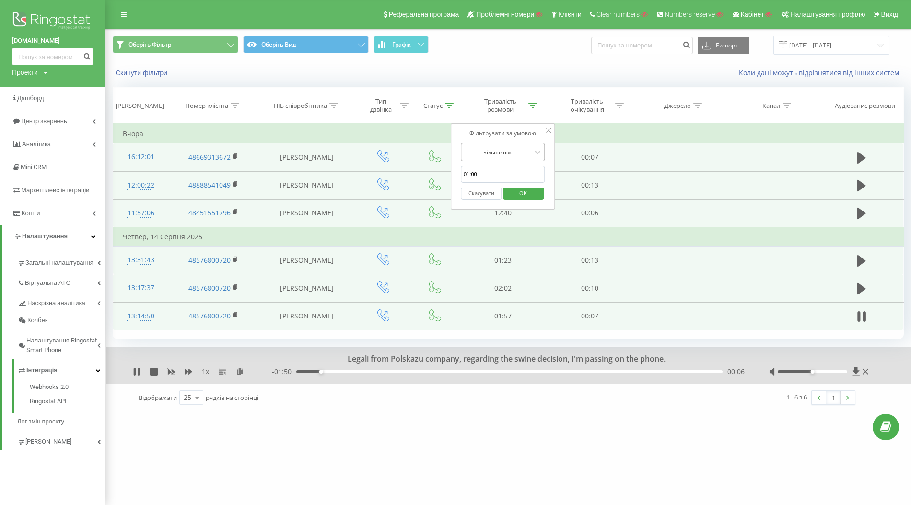
click at [522, 151] on div at bounding box center [498, 152] width 68 height 9
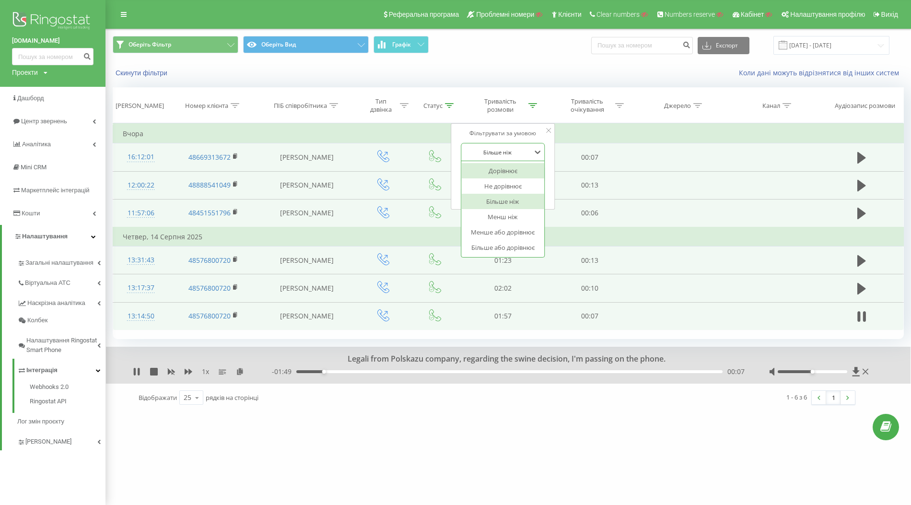
click at [526, 149] on div at bounding box center [498, 152] width 68 height 9
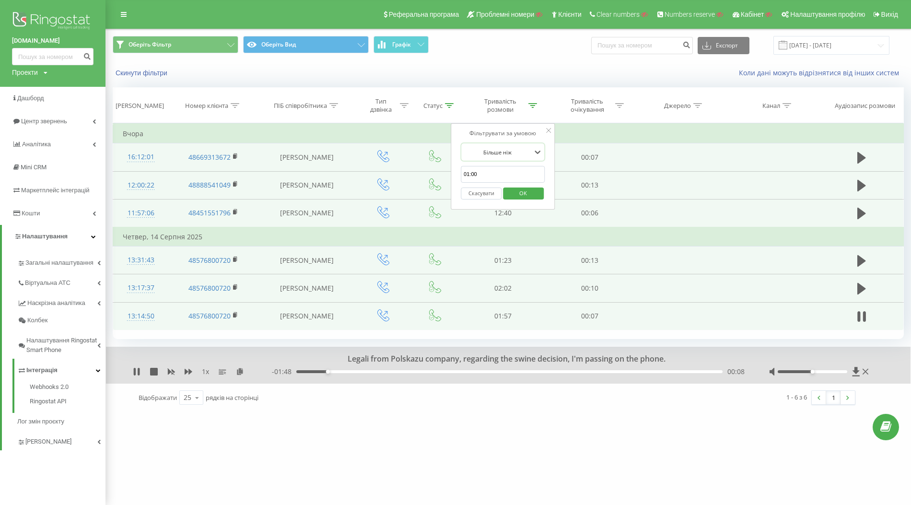
click at [481, 193] on button "Скасувати" at bounding box center [481, 194] width 41 height 12
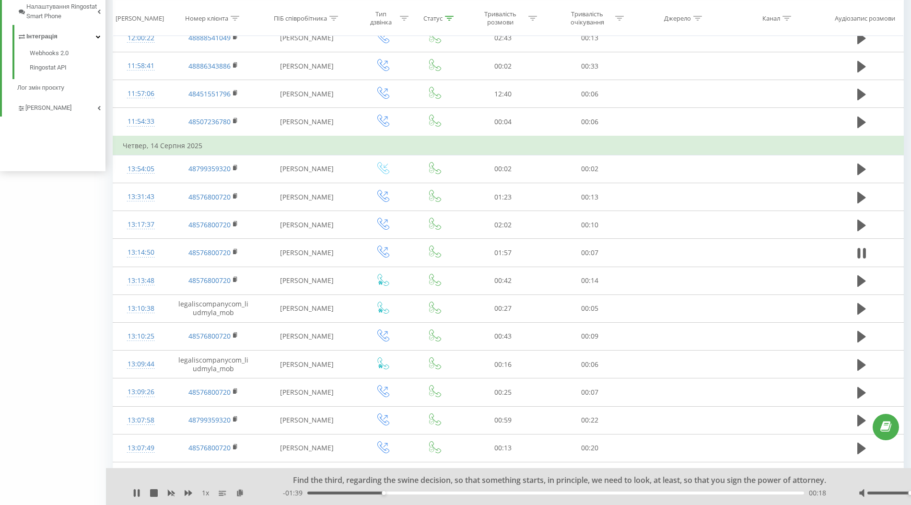
scroll to position [440, 0]
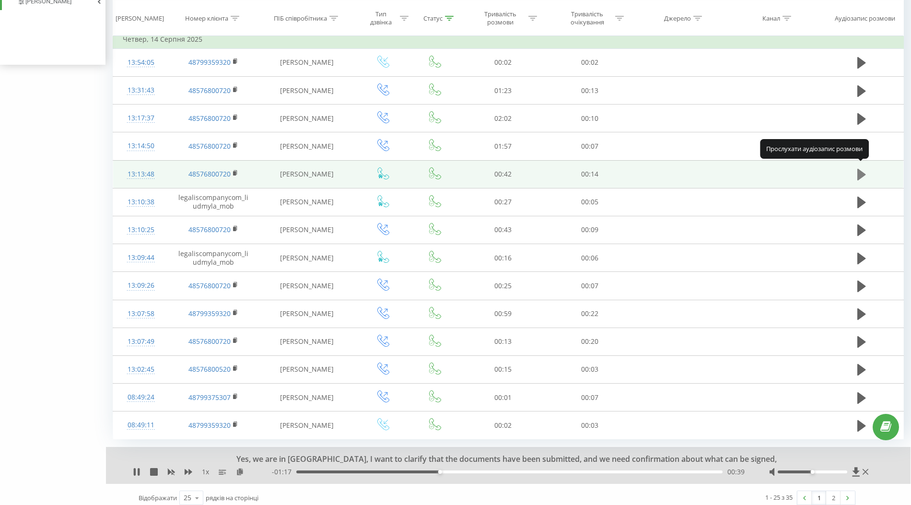
click at [861, 170] on icon at bounding box center [862, 175] width 9 height 12
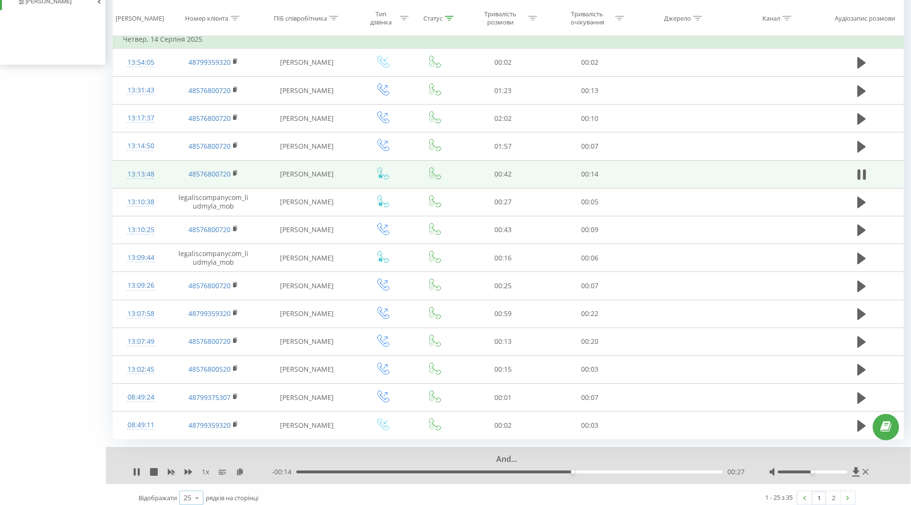
click at [188, 493] on div "25" at bounding box center [188, 498] width 8 height 10
click at [190, 480] on span "100" at bounding box center [190, 484] width 12 height 9
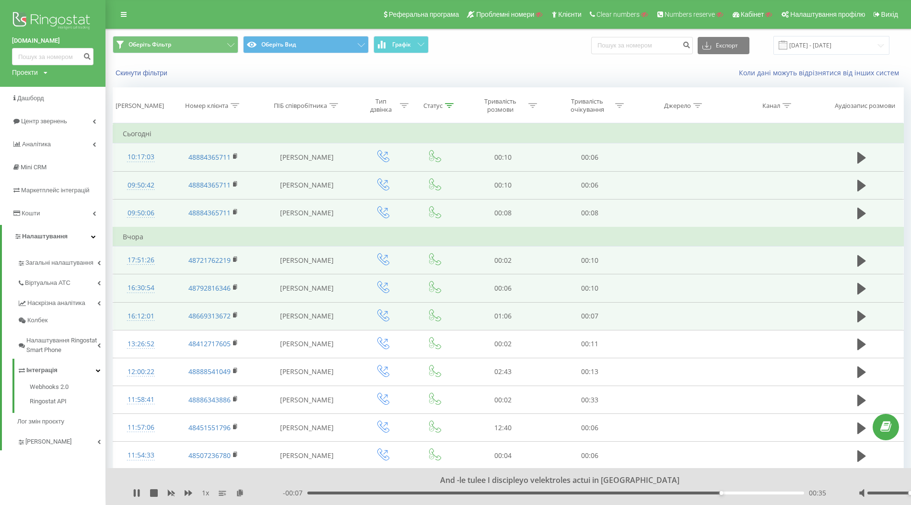
click at [451, 105] on icon at bounding box center [449, 105] width 9 height 5
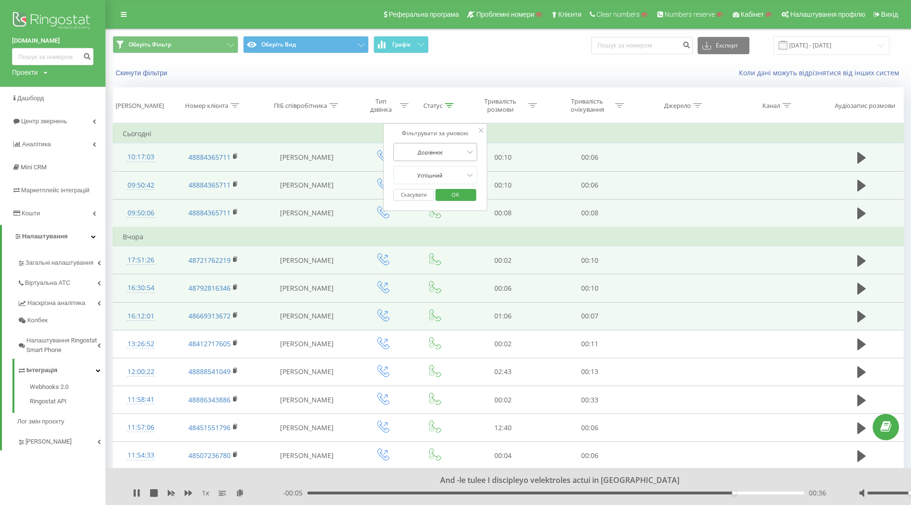
click at [457, 152] on div at bounding box center [430, 152] width 68 height 9
click at [411, 194] on button "Скасувати" at bounding box center [413, 195] width 41 height 12
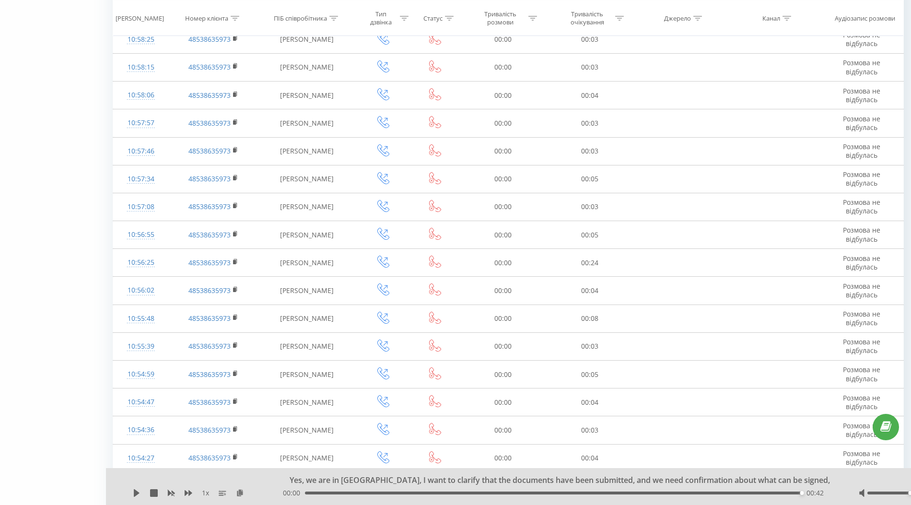
scroll to position [1026, 0]
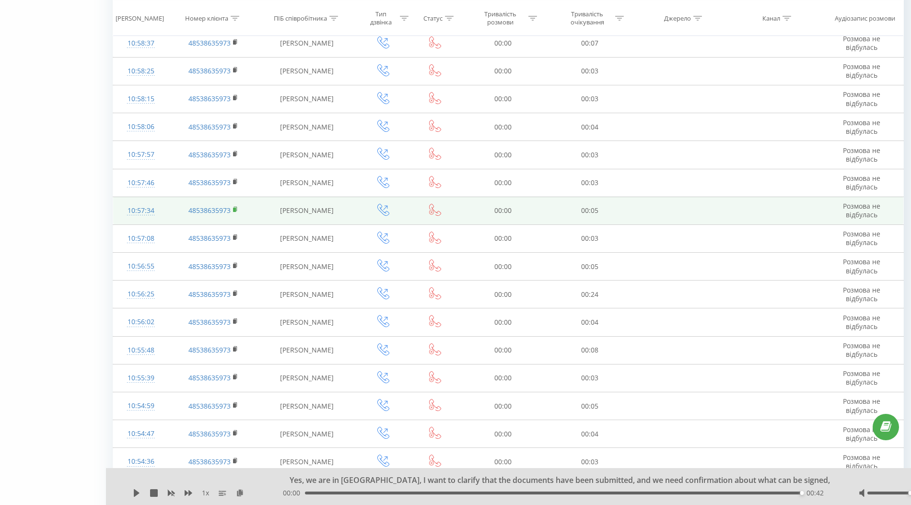
click at [234, 208] on rect at bounding box center [234, 210] width 3 height 4
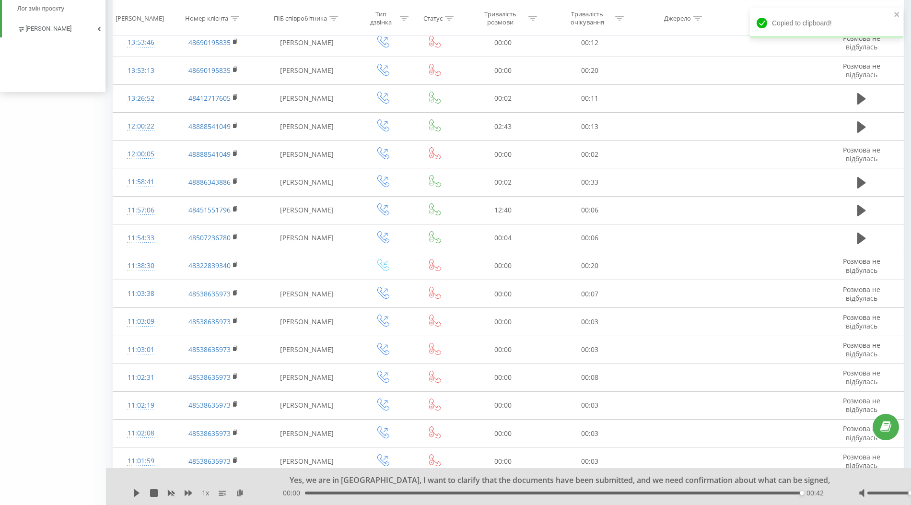
scroll to position [0, 0]
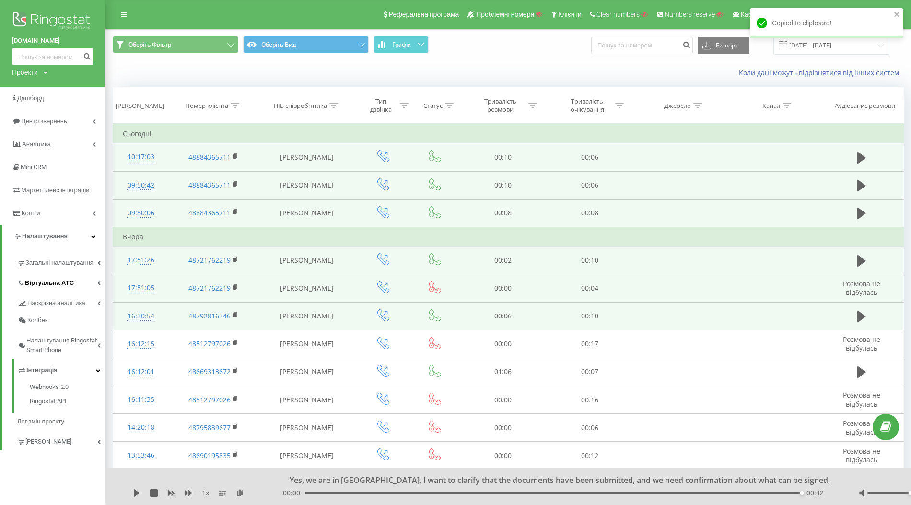
click at [41, 283] on span "Віртуальна АТС" at bounding box center [49, 283] width 49 height 10
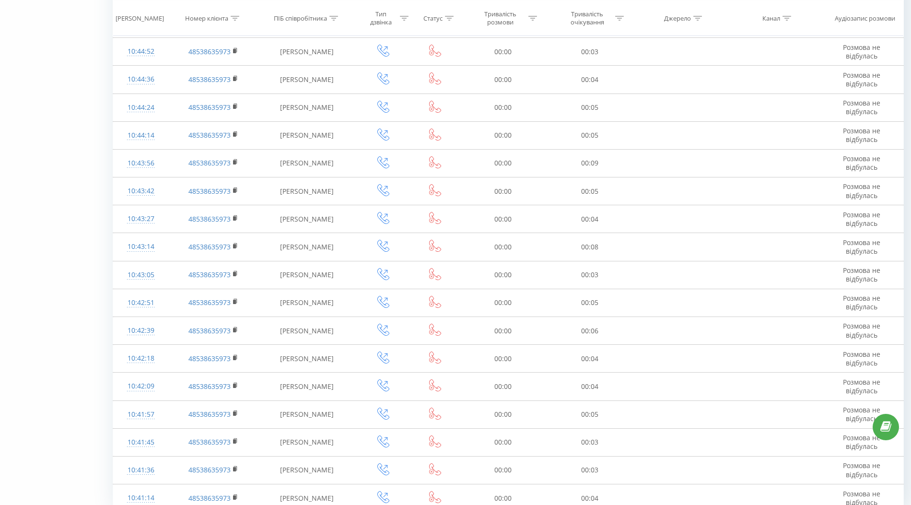
scroll to position [2498, 0]
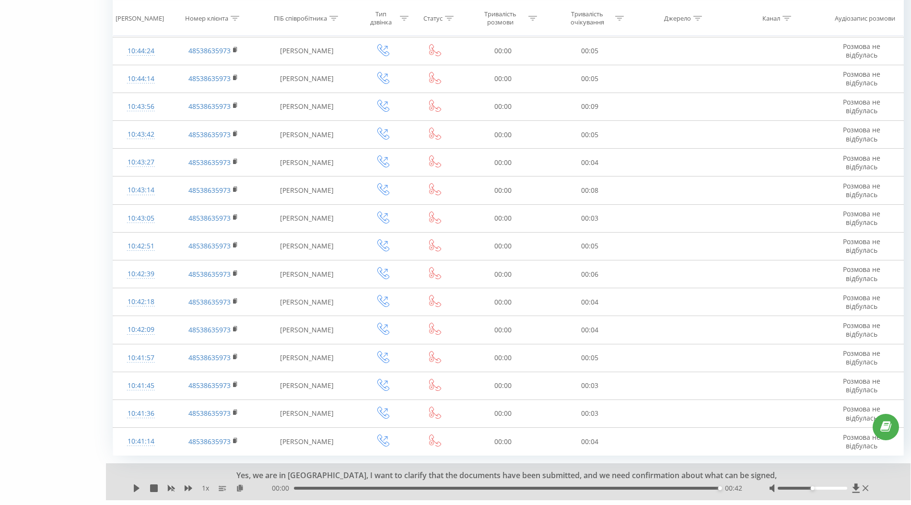
click at [196, 505] on icon at bounding box center [197, 514] width 14 height 19
click at [299, 500] on div "Відображати 100 10 25 50 100 рядків на сторінці" at bounding box center [315, 514] width 366 height 28
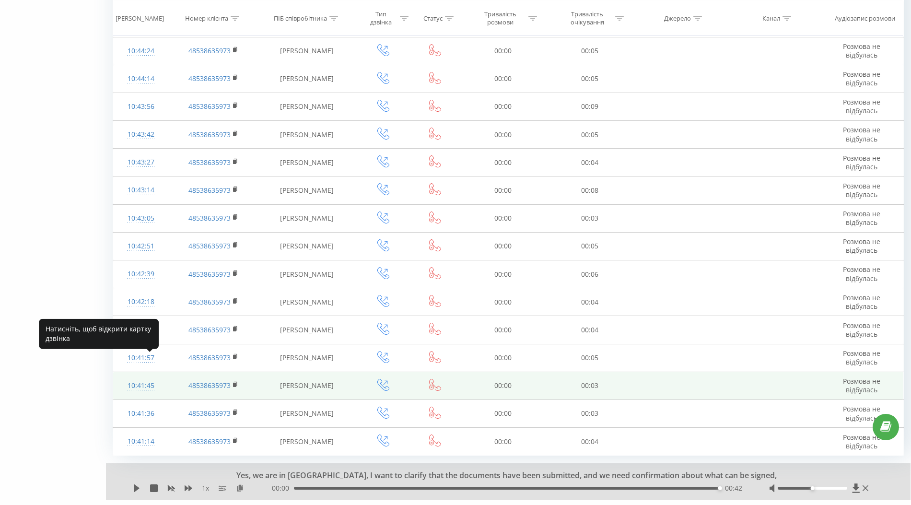
click at [143, 377] on div "10:41:45" at bounding box center [141, 386] width 36 height 19
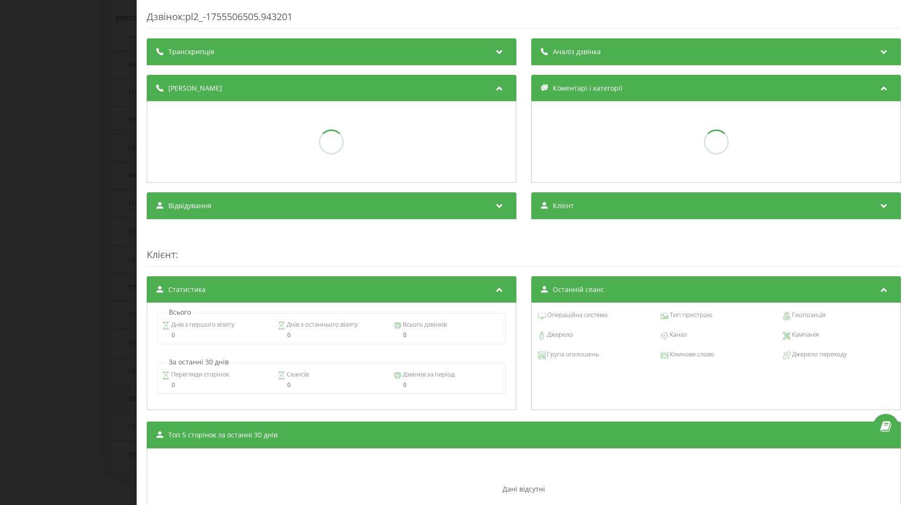
scroll to position [2461, 0]
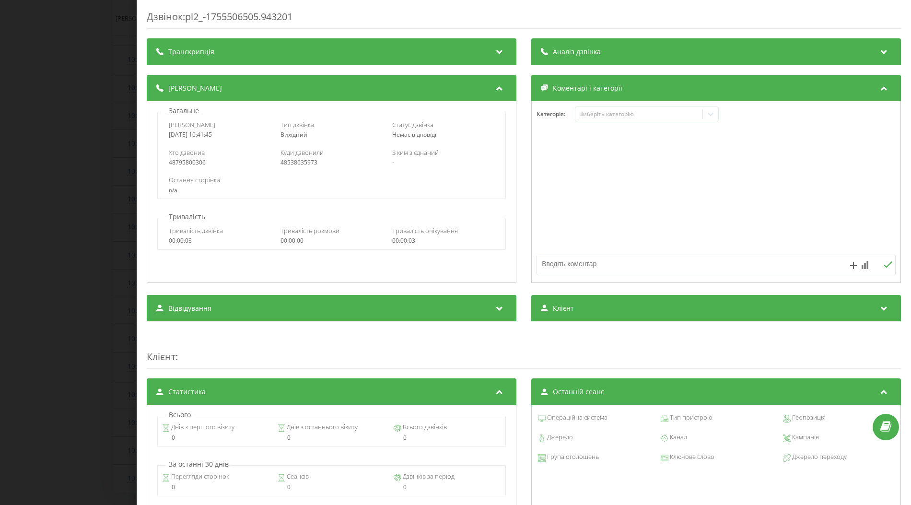
click at [109, 286] on div "Дзвінок : pl2_-1755506505.943201 Транскрипція Для AI-аналізу майбутніх дзвінків…" at bounding box center [455, 252] width 911 height 505
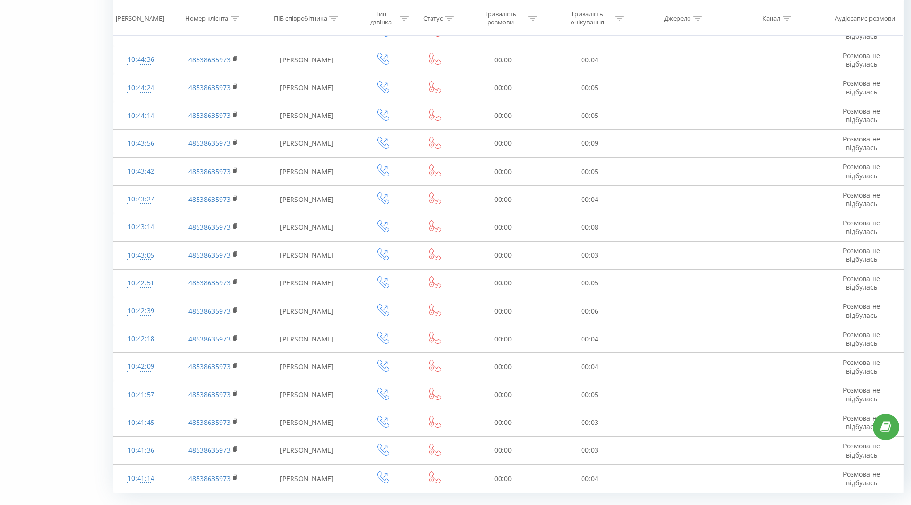
click at [810, 505] on link "2" at bounding box center [805, 513] width 14 height 13
click at [794, 505] on link "1" at bounding box center [790, 513] width 14 height 13
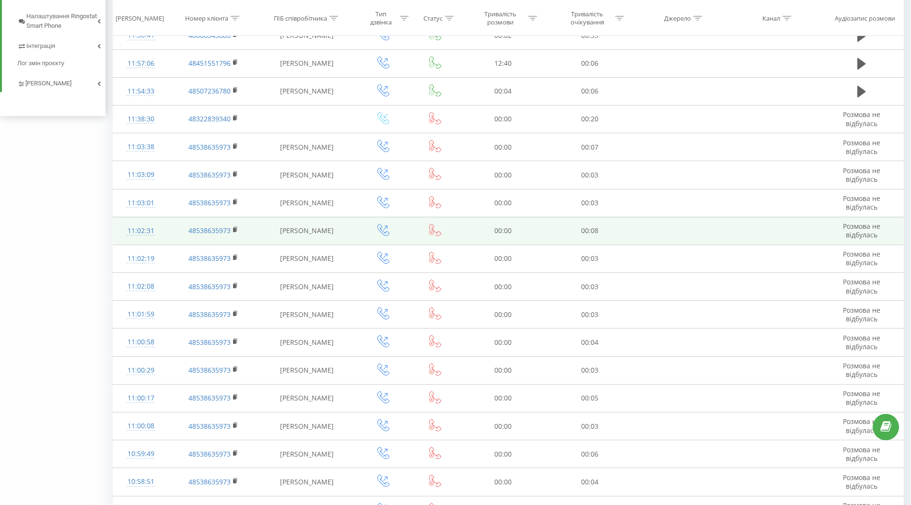
scroll to position [557, 0]
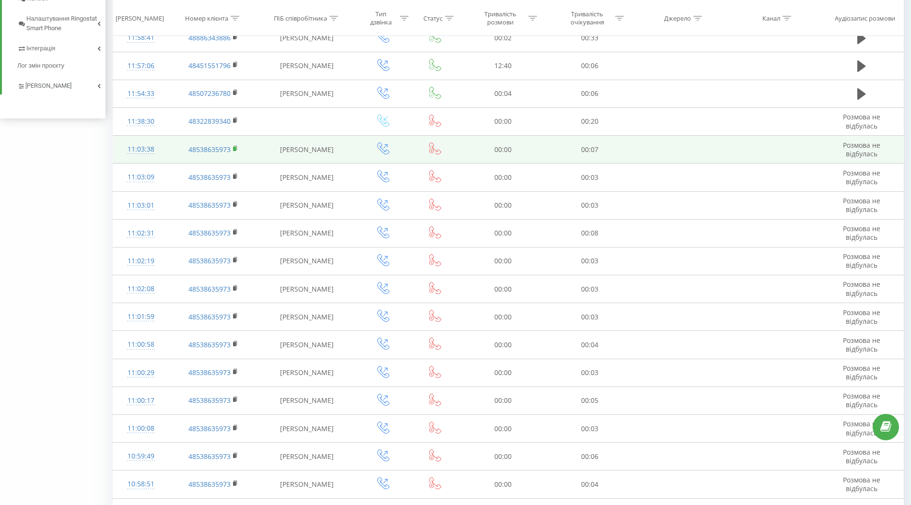
click at [233, 147] on rect at bounding box center [234, 149] width 3 height 4
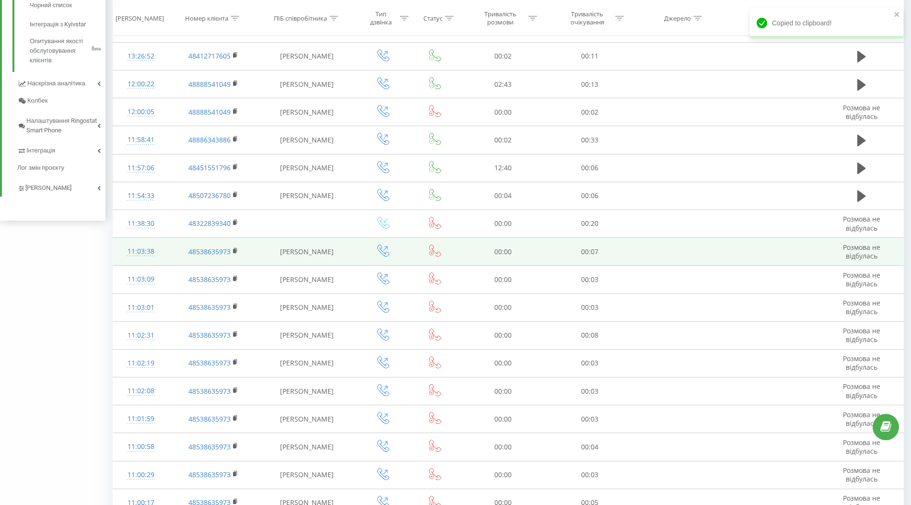
scroll to position [453, 0]
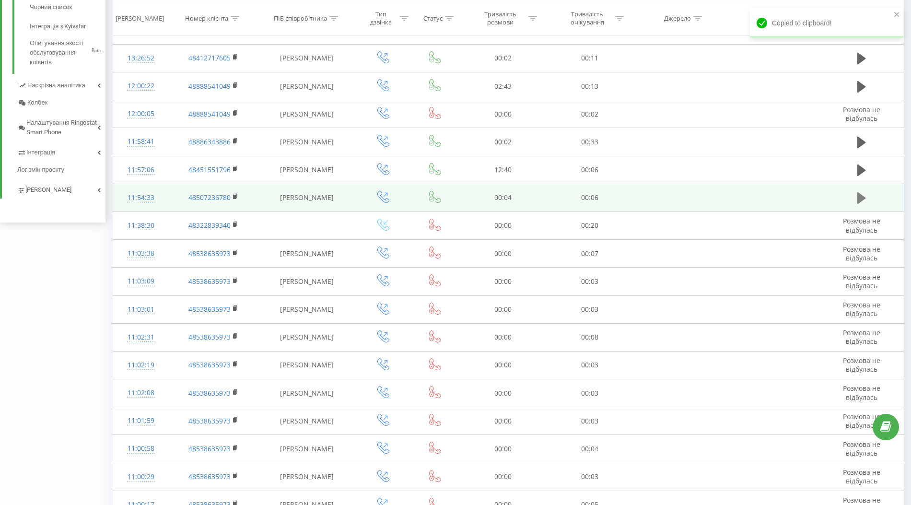
click at [862, 192] on icon at bounding box center [862, 198] width 9 height 12
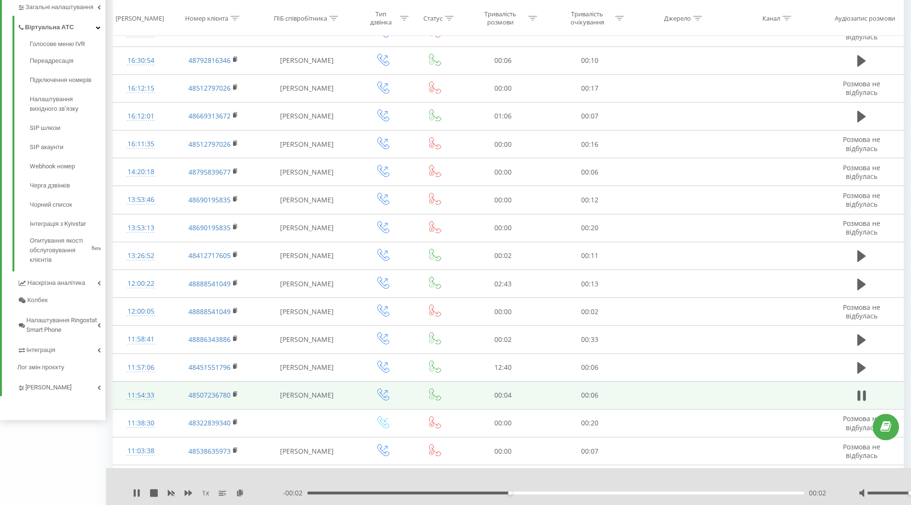
scroll to position [254, 0]
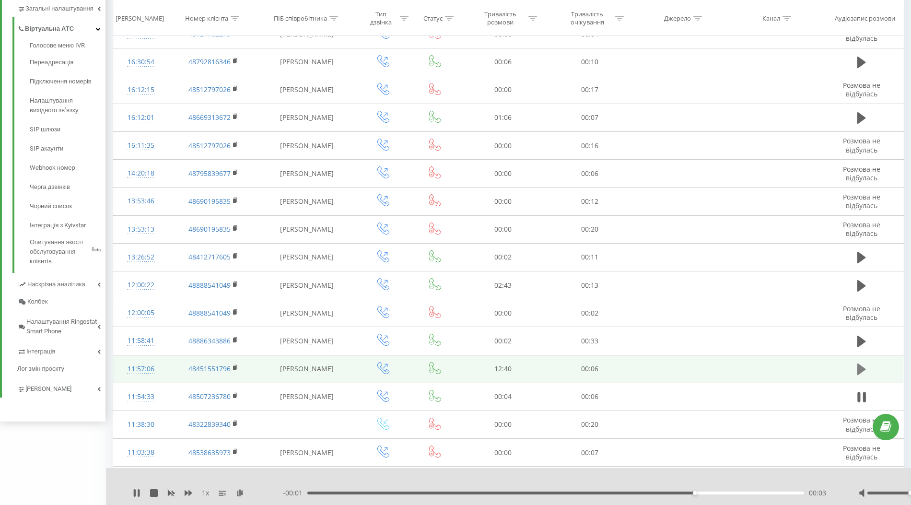
click at [864, 365] on icon at bounding box center [862, 370] width 9 height 12
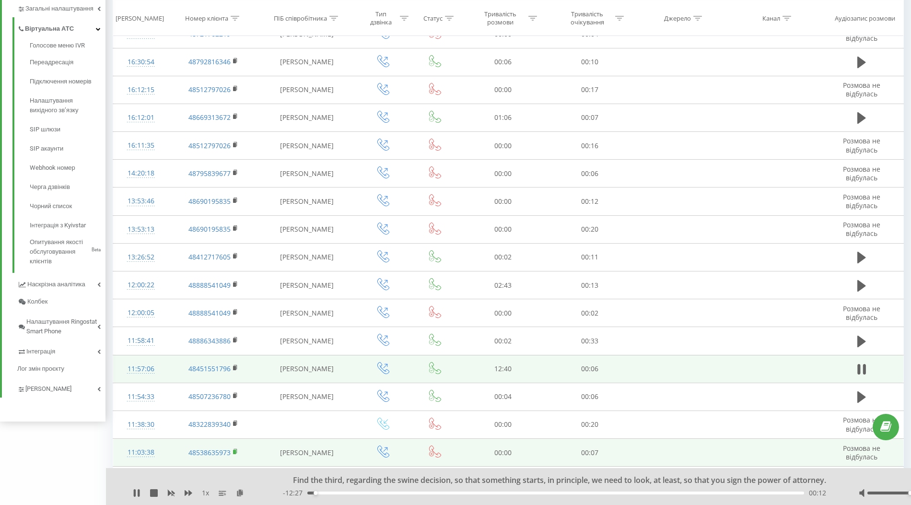
click at [236, 450] on rect at bounding box center [234, 452] width 3 height 4
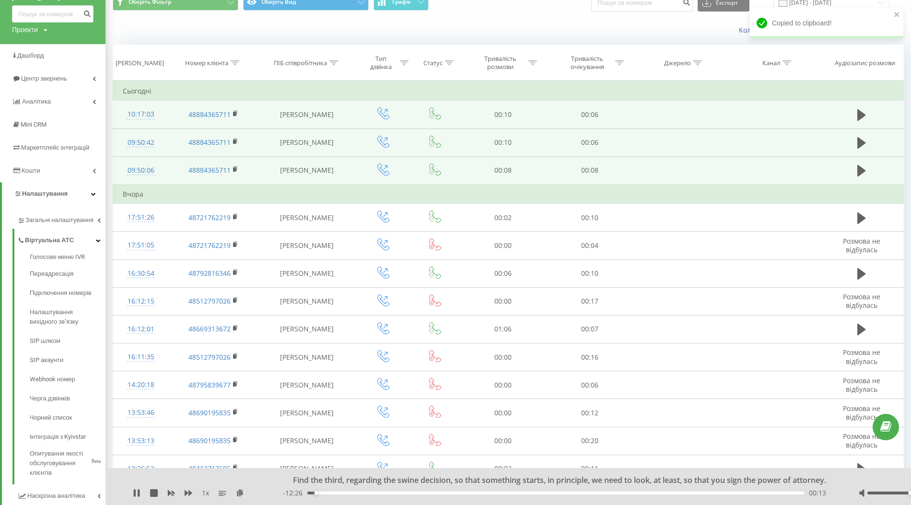
scroll to position [0, 0]
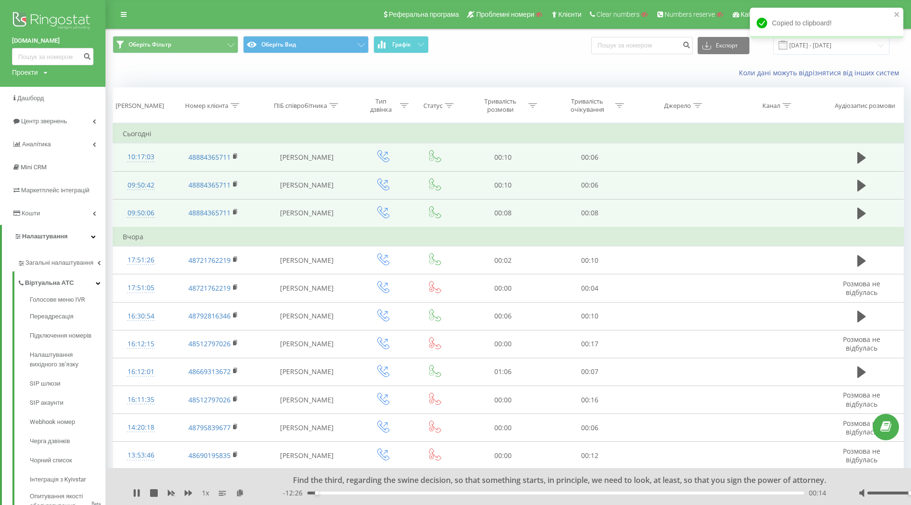
click at [235, 108] on div at bounding box center [235, 106] width 9 height 8
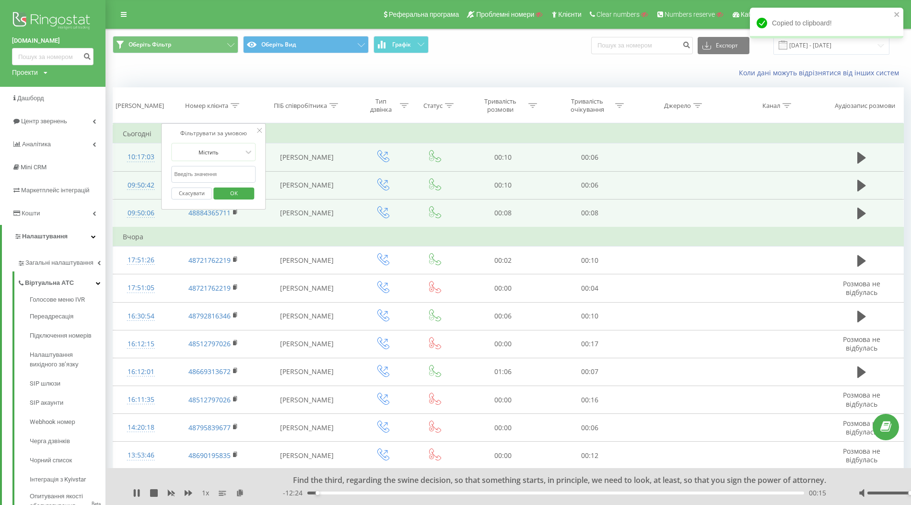
click at [226, 170] on input "text" at bounding box center [213, 174] width 84 height 17
paste input "48538635973"
type input "48538635973"
click at [243, 189] on span "OK" at bounding box center [234, 193] width 27 height 15
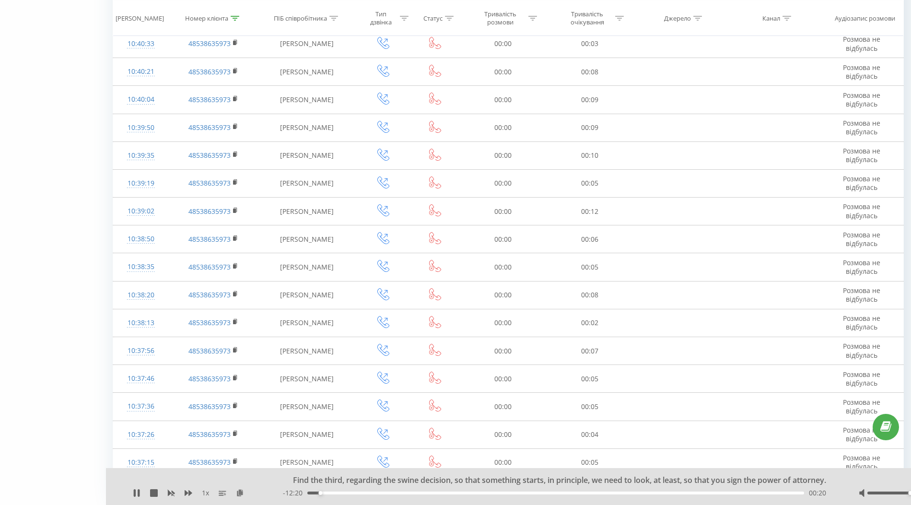
scroll to position [2479, 0]
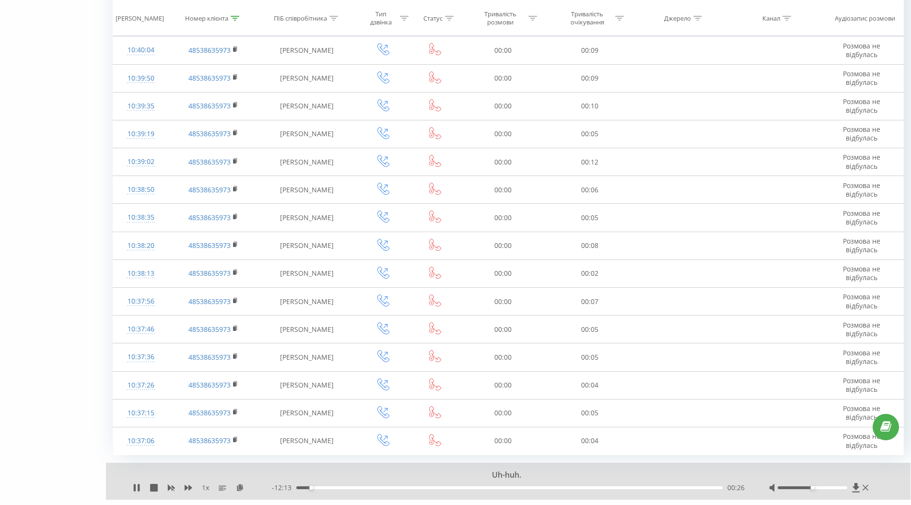
click at [823, 505] on link "2" at bounding box center [819, 513] width 14 height 13
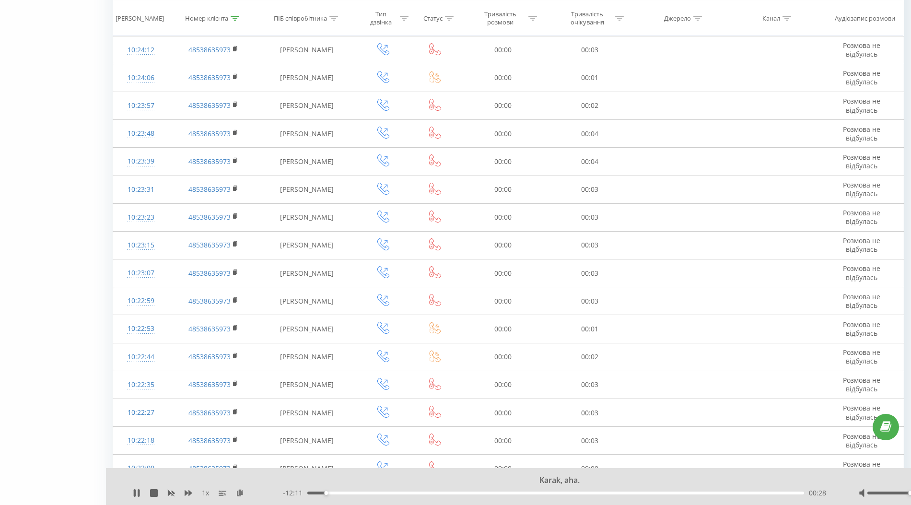
scroll to position [2479, 0]
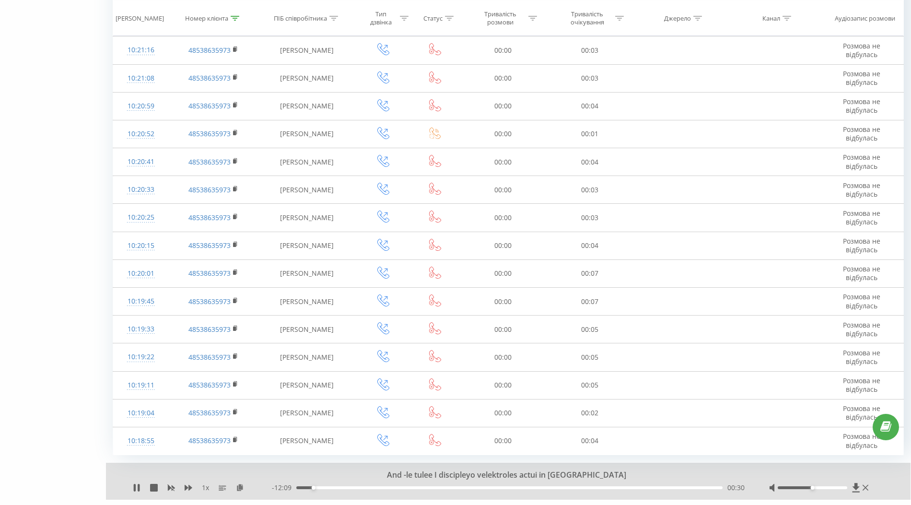
click at [833, 505] on link "3" at bounding box center [833, 513] width 14 height 13
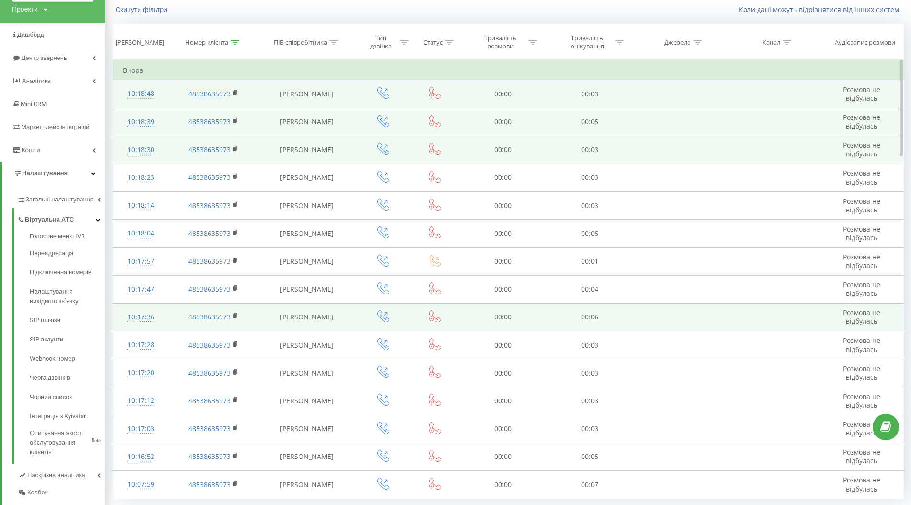
scroll to position [171, 0]
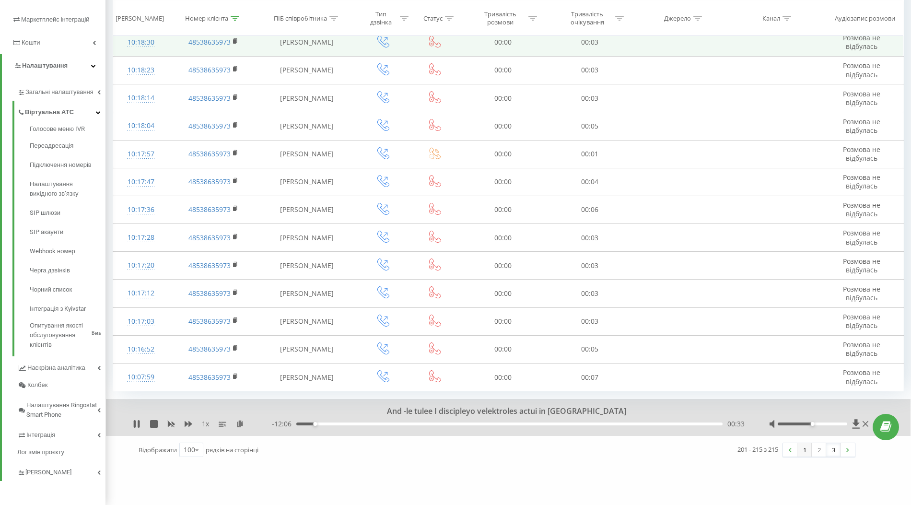
click at [804, 446] on link "1" at bounding box center [805, 449] width 14 height 13
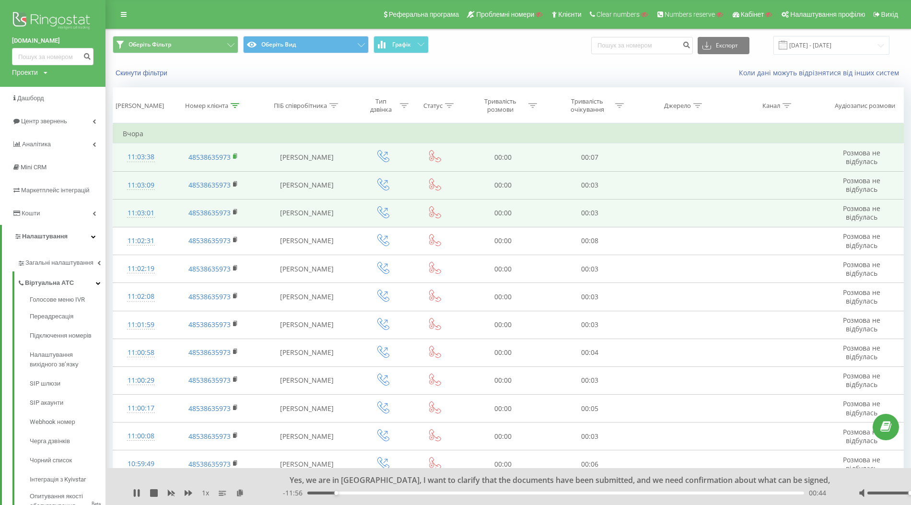
click at [234, 155] on rect at bounding box center [234, 156] width 3 height 4
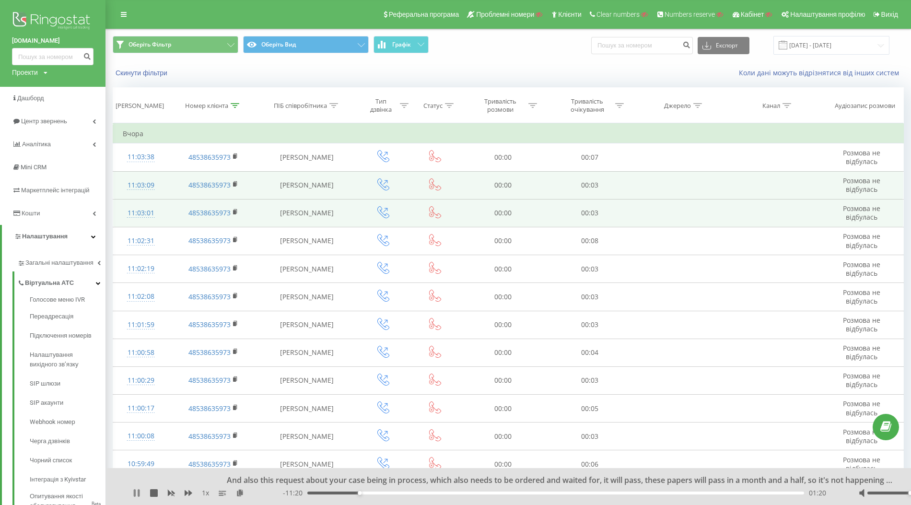
click at [135, 493] on icon at bounding box center [135, 493] width 2 height 8
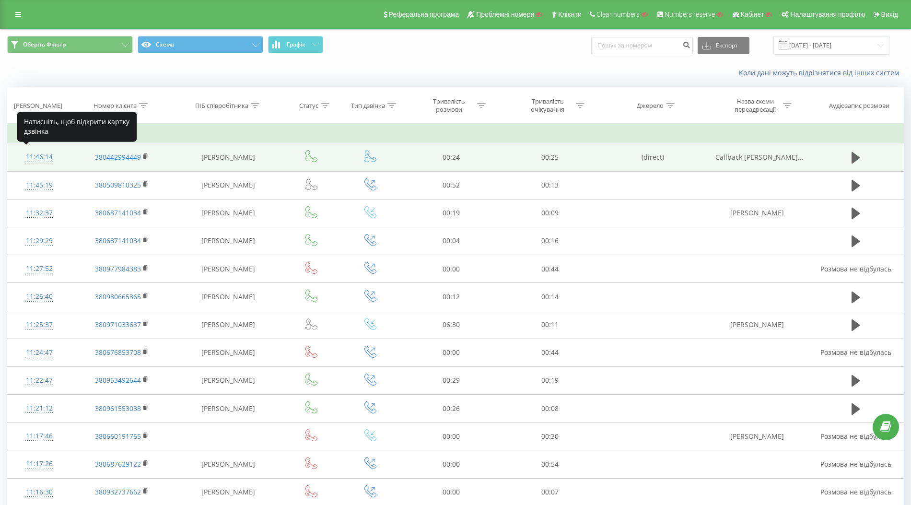
click at [37, 154] on div "11:46:14" at bounding box center [39, 157] width 44 height 19
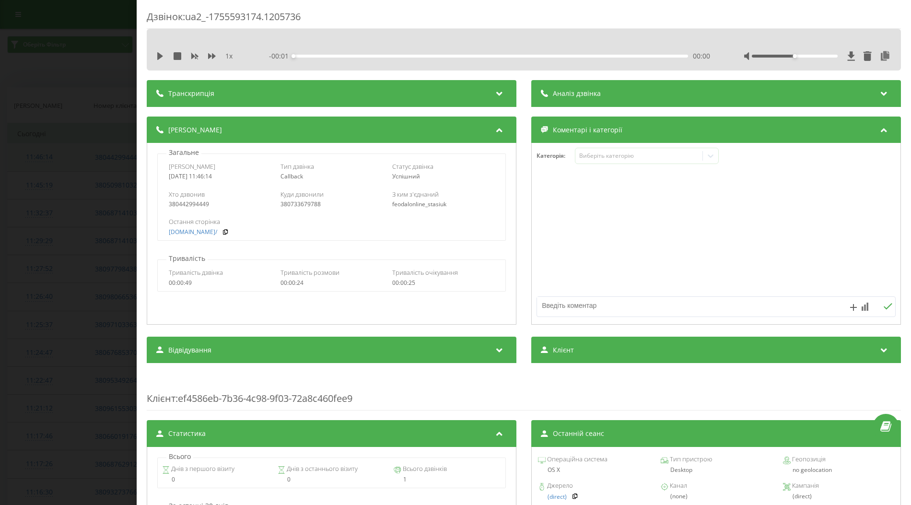
click at [37, 154] on div "Дзвінок : ua2_-1755593174.1205736 1 x - 00:01 00:00 00:00 Транскрипція Для AI-а…" at bounding box center [455, 252] width 911 height 505
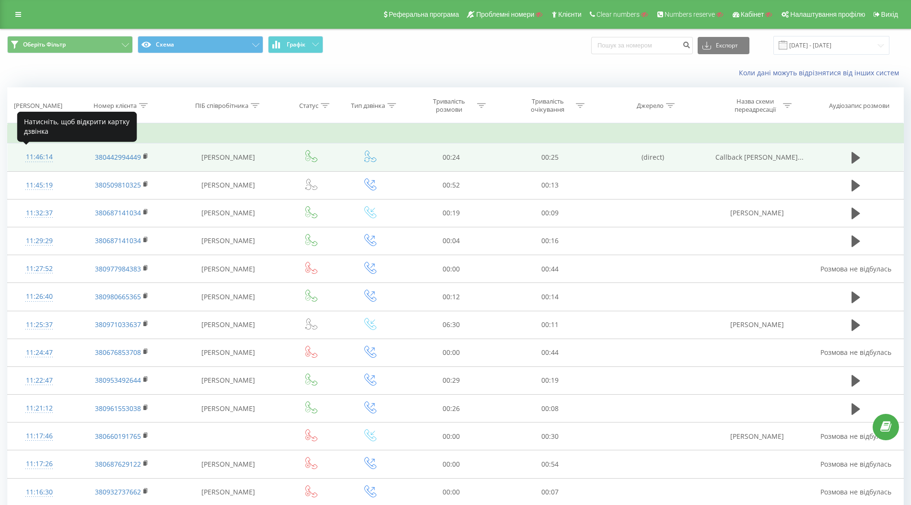
click at [37, 155] on div "11:46:14" at bounding box center [39, 157] width 44 height 19
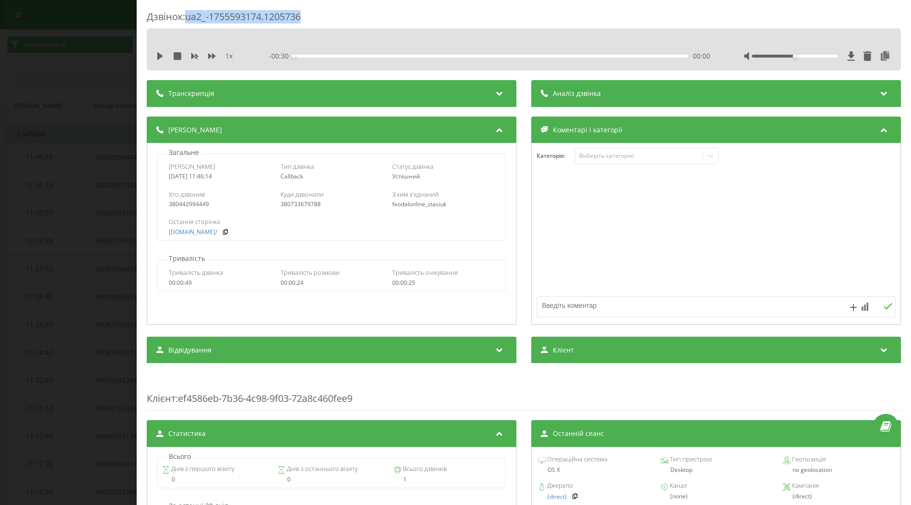
drag, startPoint x: 188, startPoint y: 18, endPoint x: 307, endPoint y: 18, distance: 118.5
click at [307, 18] on div "Дзвінок : ua2_-1755593174.1205736" at bounding box center [524, 19] width 755 height 19
copy div "ua2_-1755593174.1205736"
